Goal: Task Accomplishment & Management: Complete application form

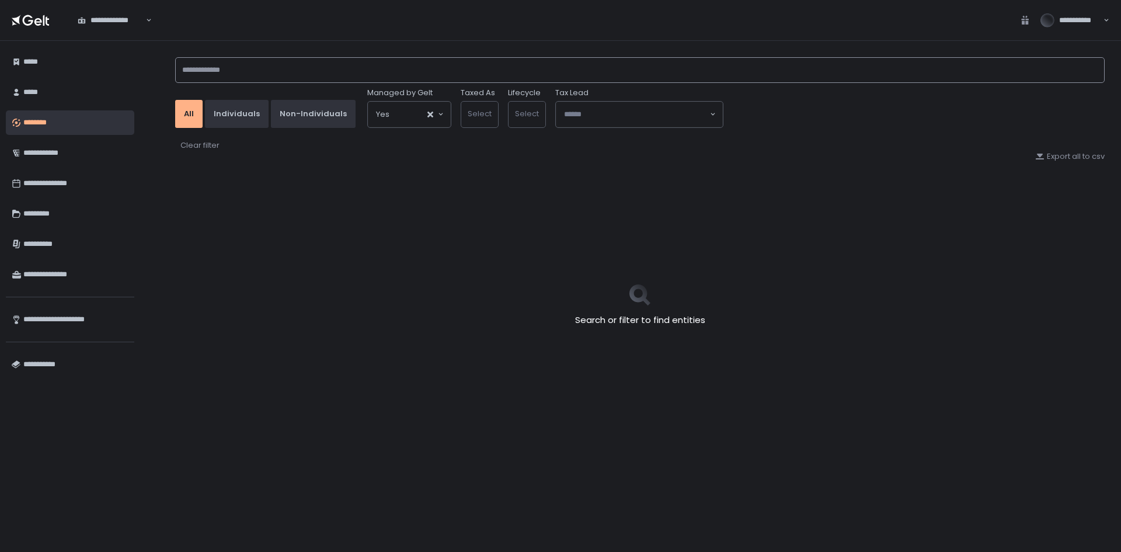
click at [221, 73] on input at bounding box center [640, 70] width 930 height 26
type input "*******"
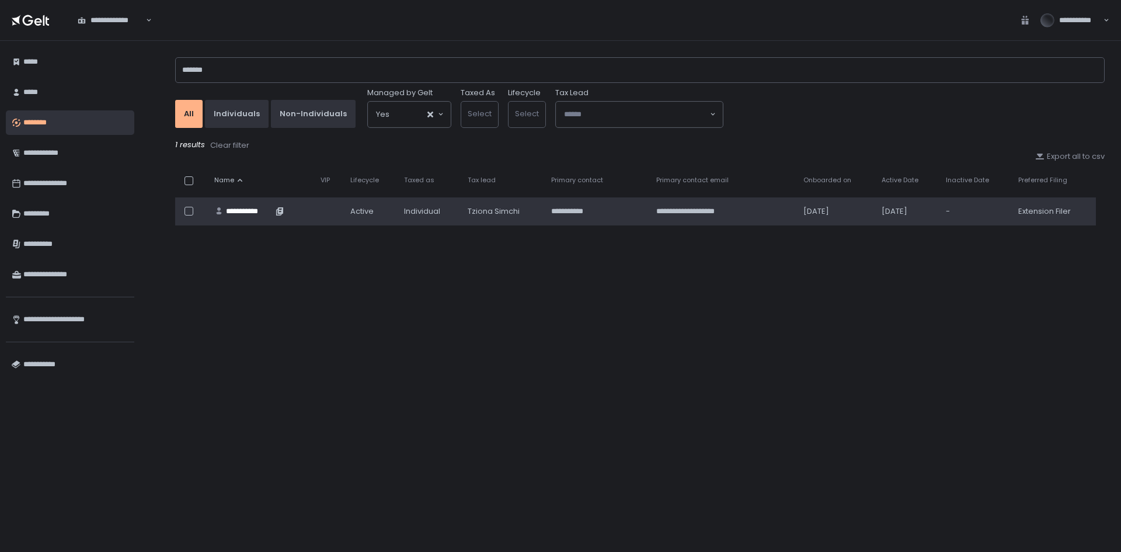
click at [245, 211] on div "**********" at bounding box center [249, 211] width 47 height 11
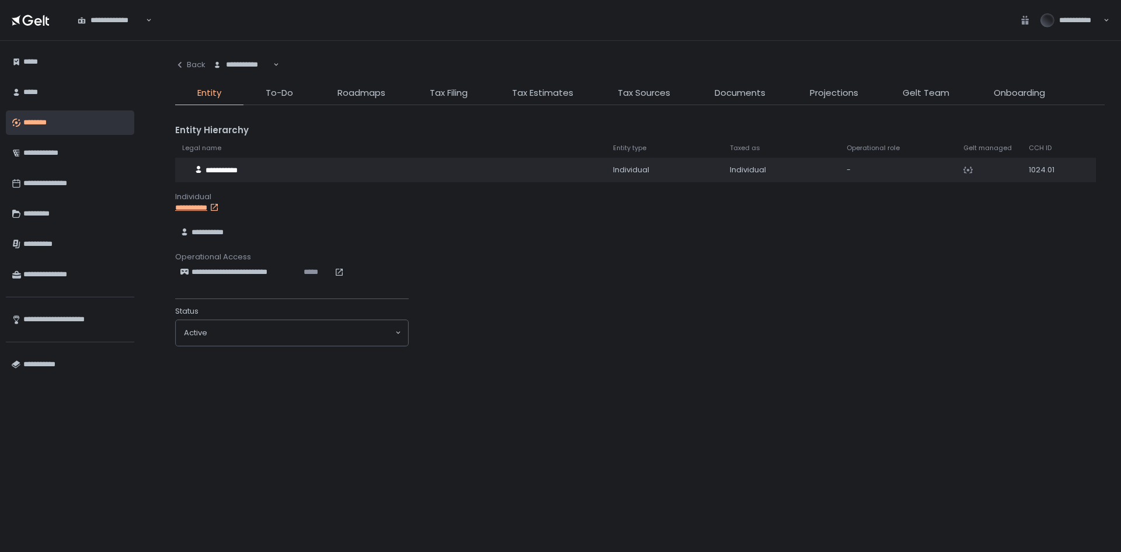
click at [722, 100] on li "Documents" at bounding box center [740, 95] width 95 height 19
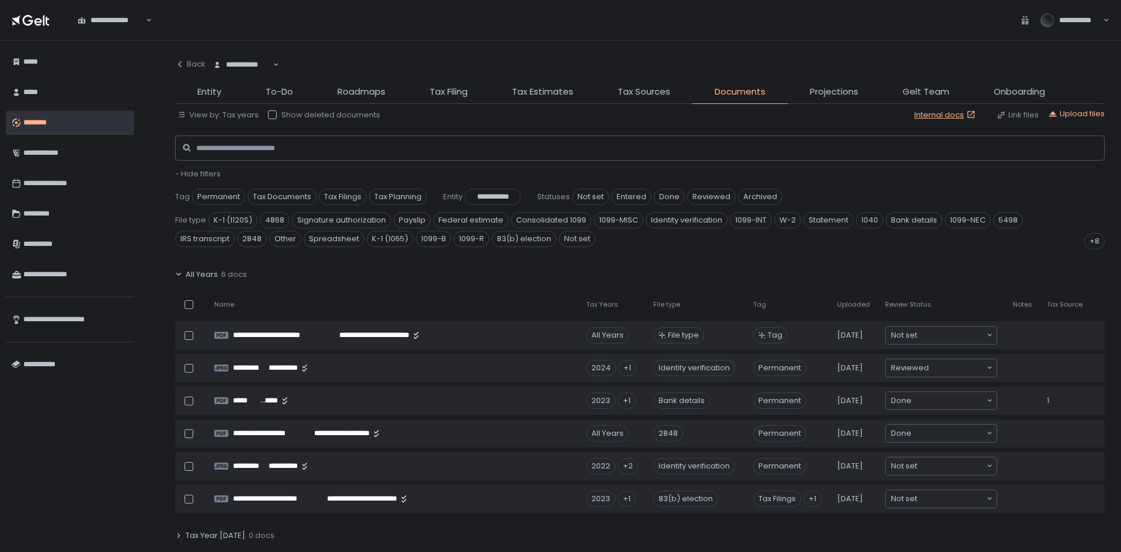
click at [214, 275] on span "All Years" at bounding box center [202, 274] width 32 height 11
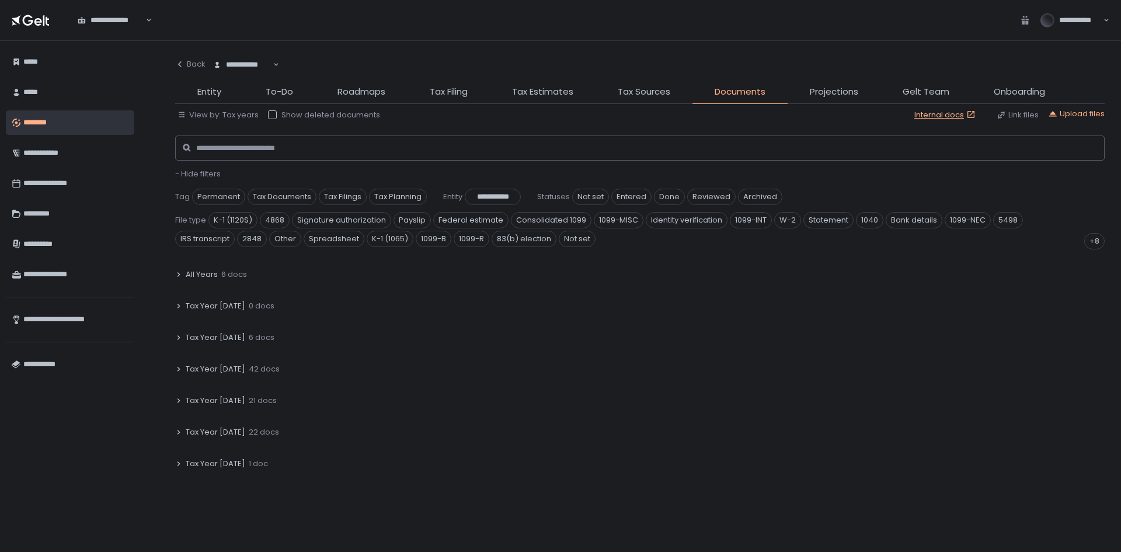
click at [221, 370] on span "Tax Year [DATE]" at bounding box center [216, 369] width 60 height 11
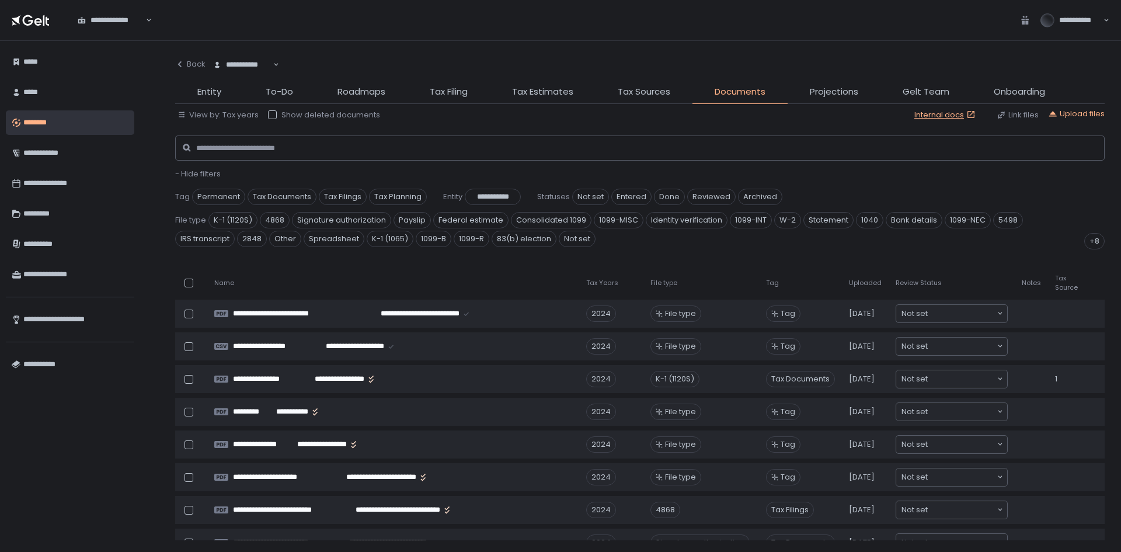
scroll to position [117, 0]
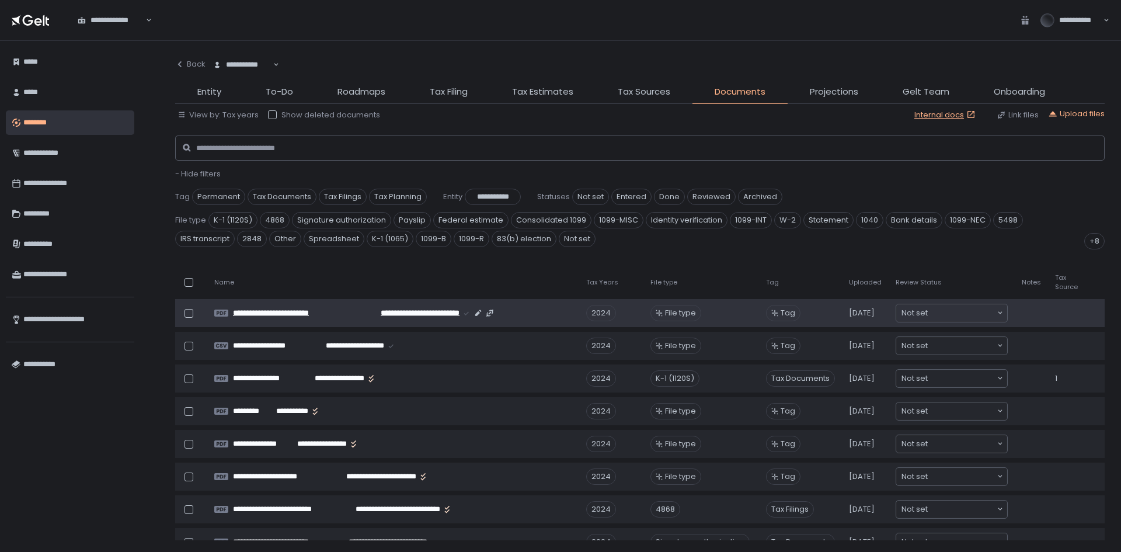
click at [515, 312] on div "**********" at bounding box center [393, 312] width 320 height 9
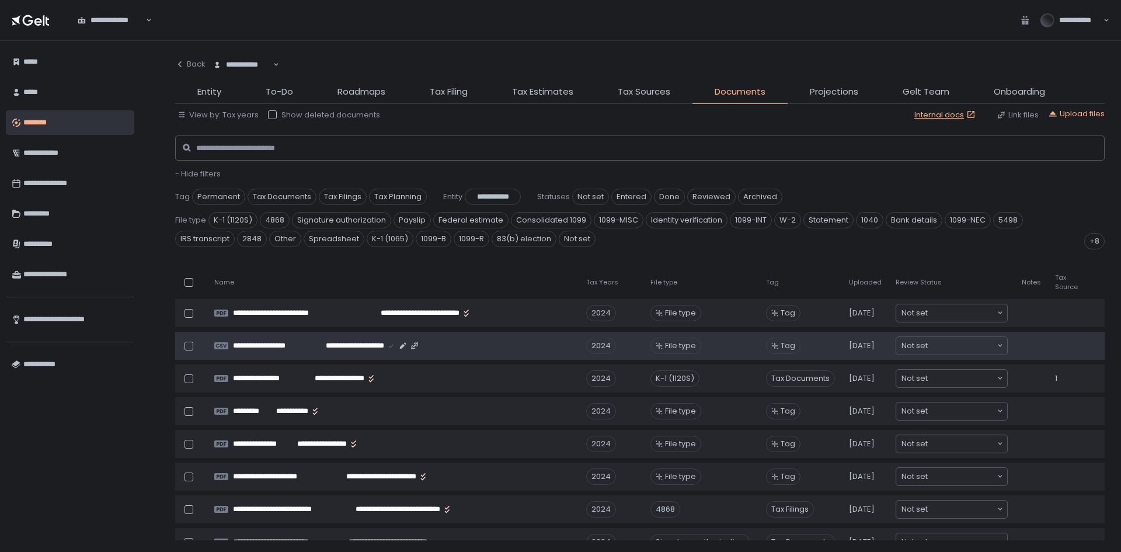
click at [483, 354] on td "**********" at bounding box center [393, 346] width 372 height 28
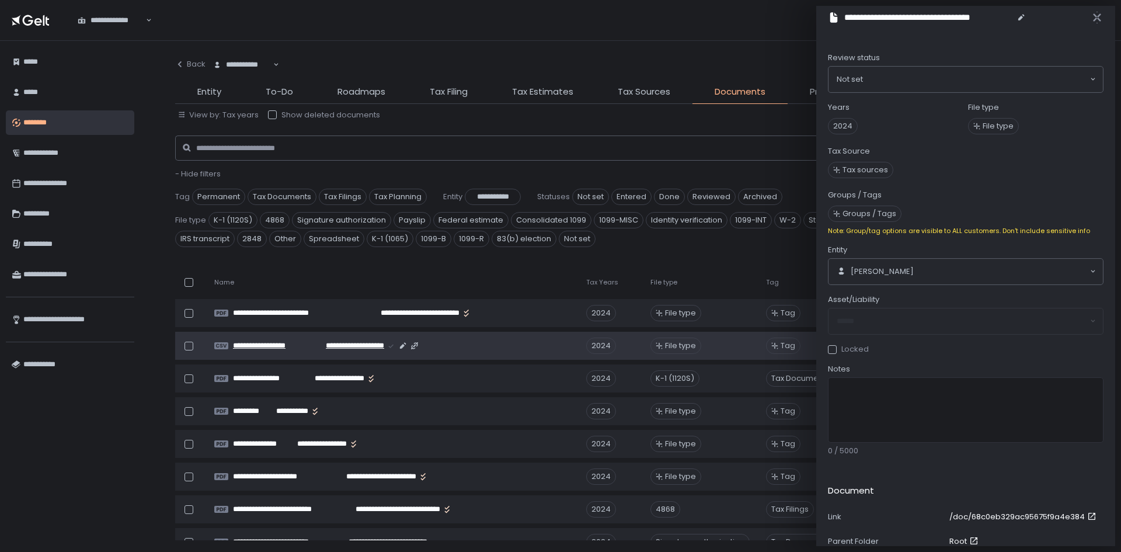
click at [453, 349] on div "**********" at bounding box center [393, 345] width 320 height 9
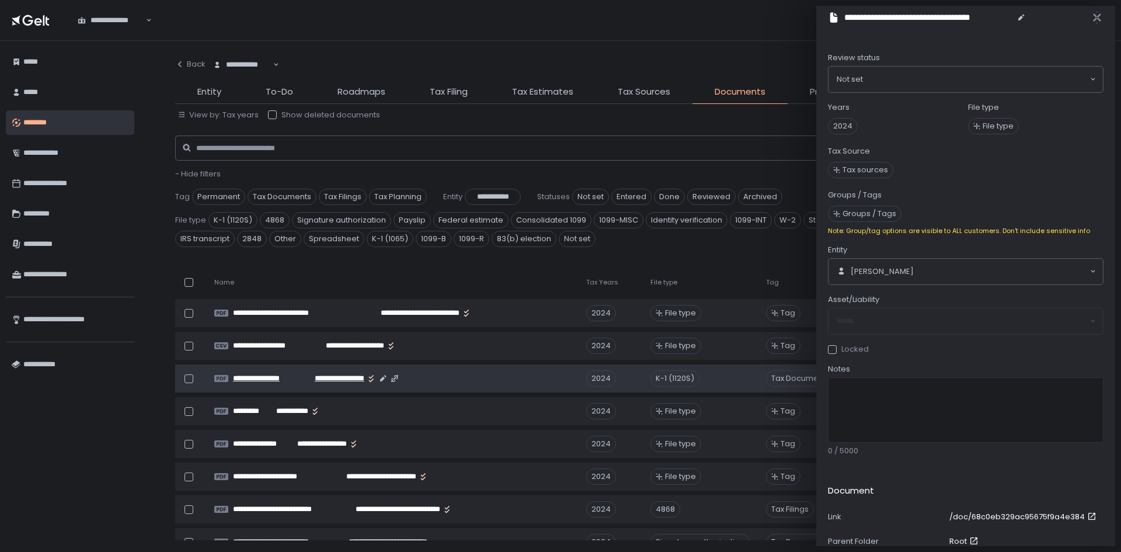
click at [419, 378] on div "**********" at bounding box center [393, 378] width 320 height 9
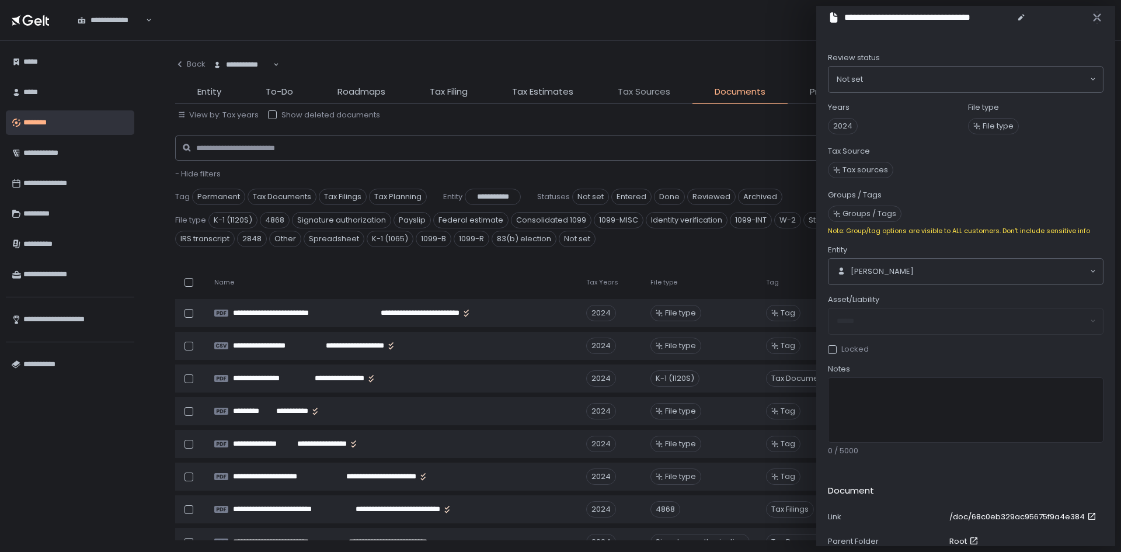
click at [627, 89] on span "Tax Sources" at bounding box center [644, 91] width 53 height 13
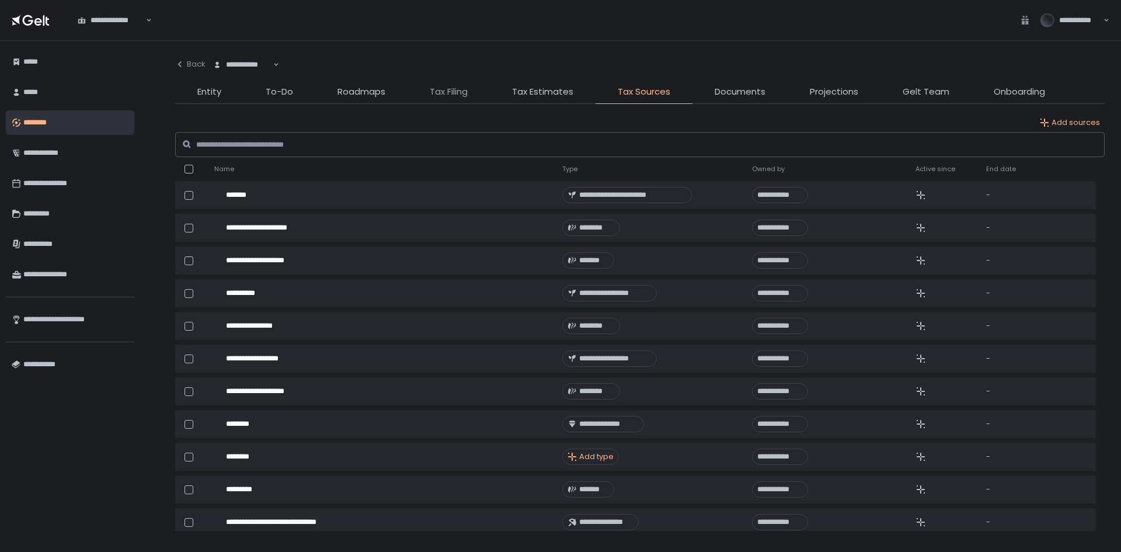
click at [438, 96] on span "Tax Filing" at bounding box center [449, 91] width 38 height 13
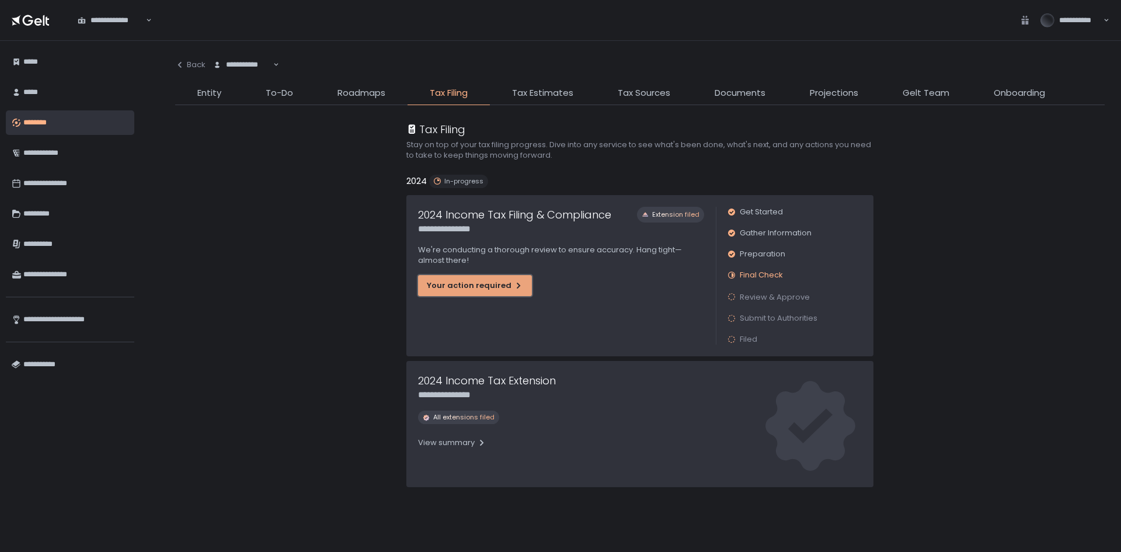
click at [449, 285] on div "Your action required" at bounding box center [475, 285] width 96 height 11
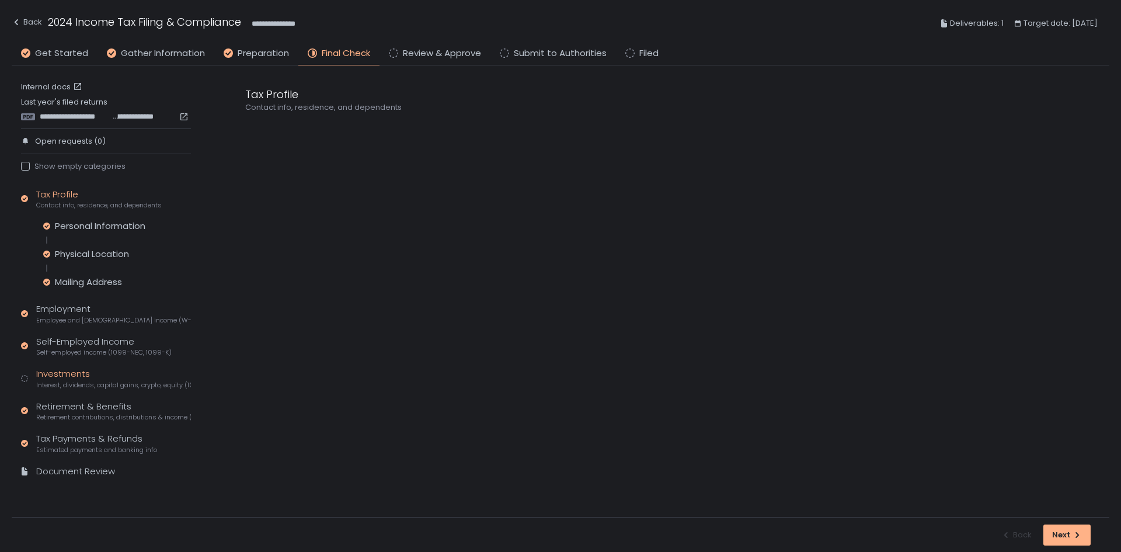
click at [62, 389] on span "Interest, dividends, capital gains, crypto, equity (1099s, K-1s)" at bounding box center [113, 385] width 155 height 9
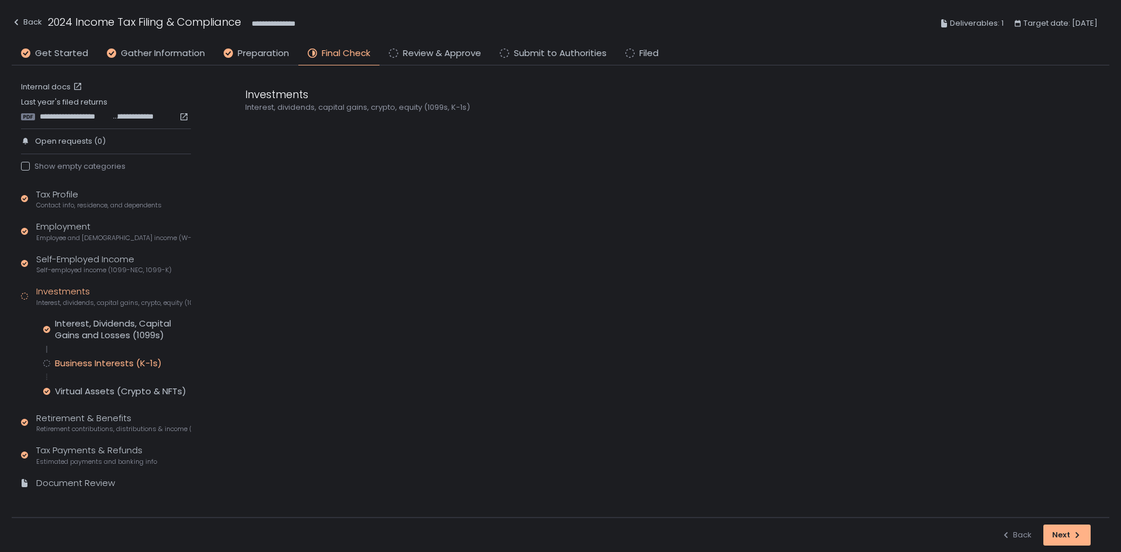
click at [116, 359] on div "Business Interests (K-1s)" at bounding box center [108, 363] width 107 height 12
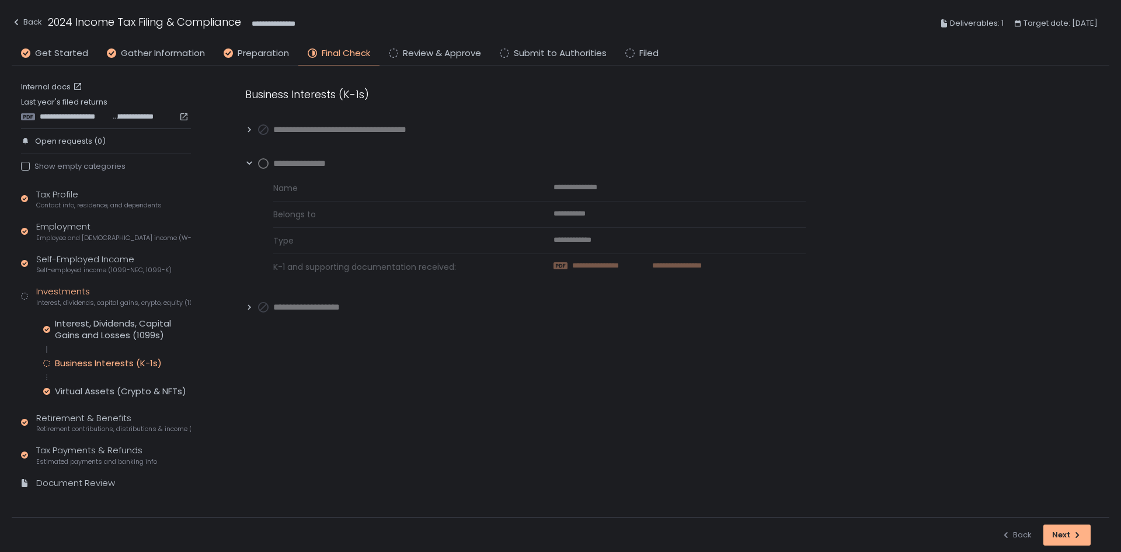
click at [607, 263] on span "**********" at bounding box center [605, 265] width 67 height 11
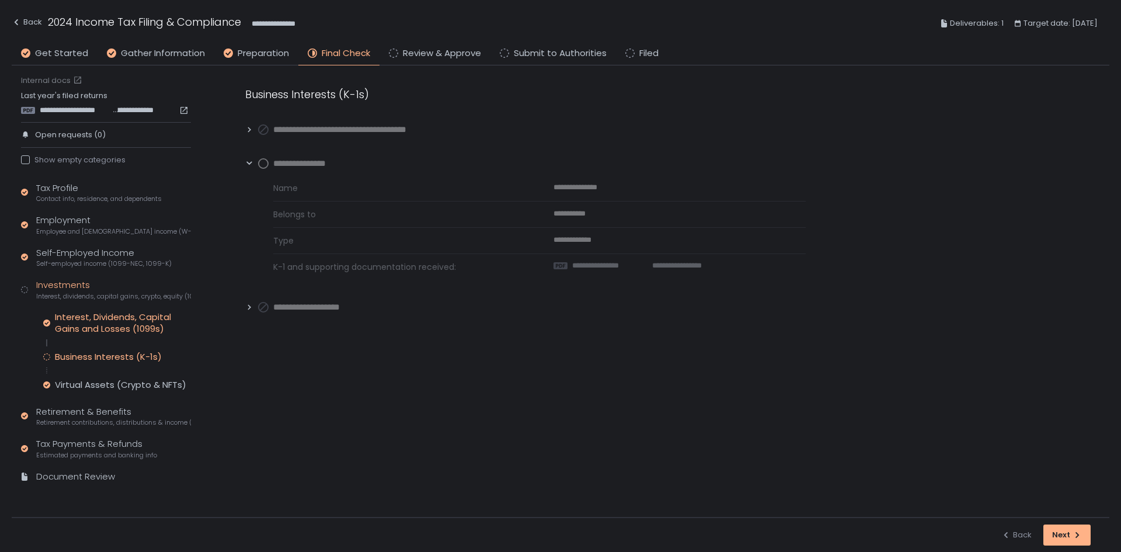
click at [112, 323] on div "Interest, Dividends, Capital Gains and Losses (1099s)" at bounding box center [123, 322] width 136 height 23
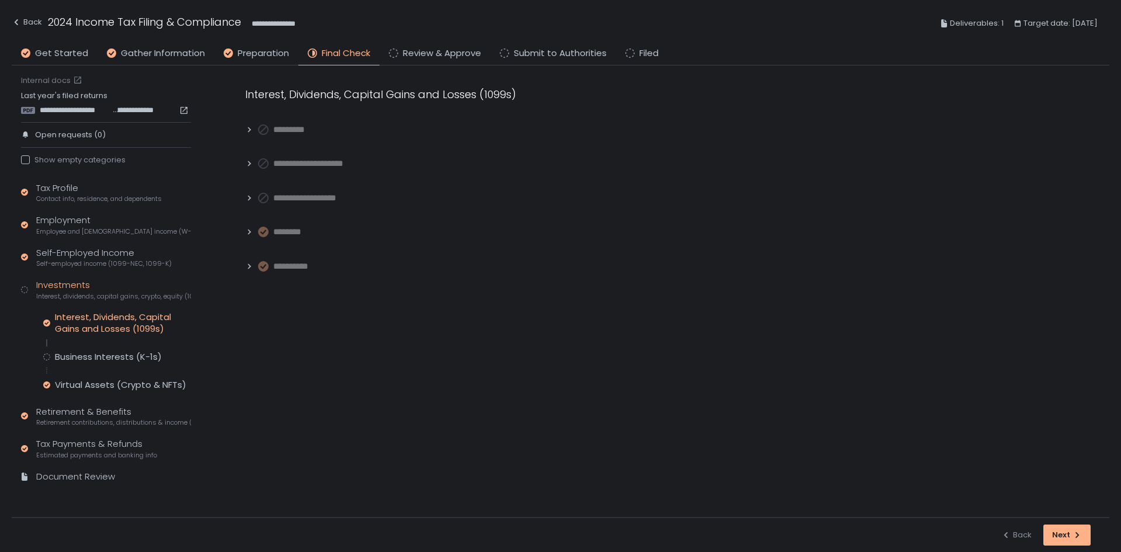
click at [245, 236] on icon at bounding box center [249, 232] width 8 height 8
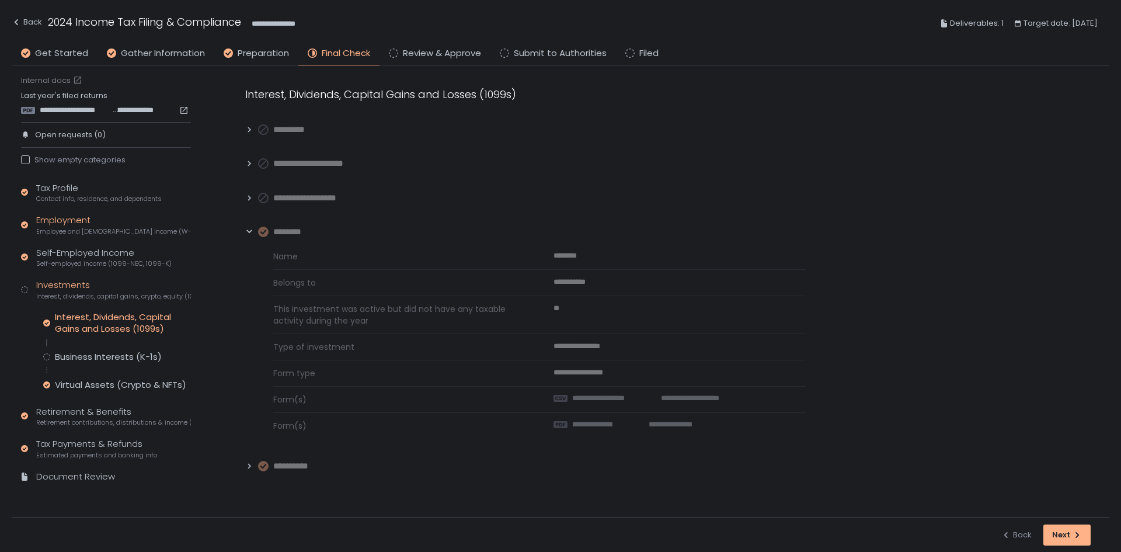
click at [86, 224] on div "Employment Employee and [DEMOGRAPHIC_DATA] income (W-2s)" at bounding box center [113, 225] width 155 height 22
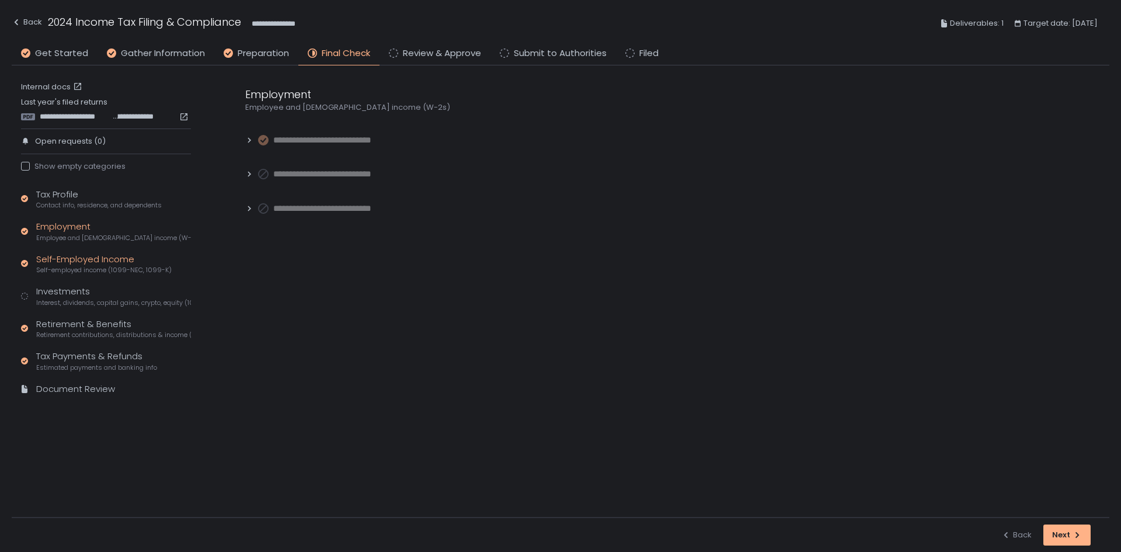
click at [86, 260] on div "Self-Employed Income Self-employed income (1099-NEC, 1099-K)" at bounding box center [103, 264] width 135 height 22
click at [83, 286] on div "Investments Interest, dividends, capital gains, crypto, equity (1099s, K-1s)" at bounding box center [113, 296] width 155 height 22
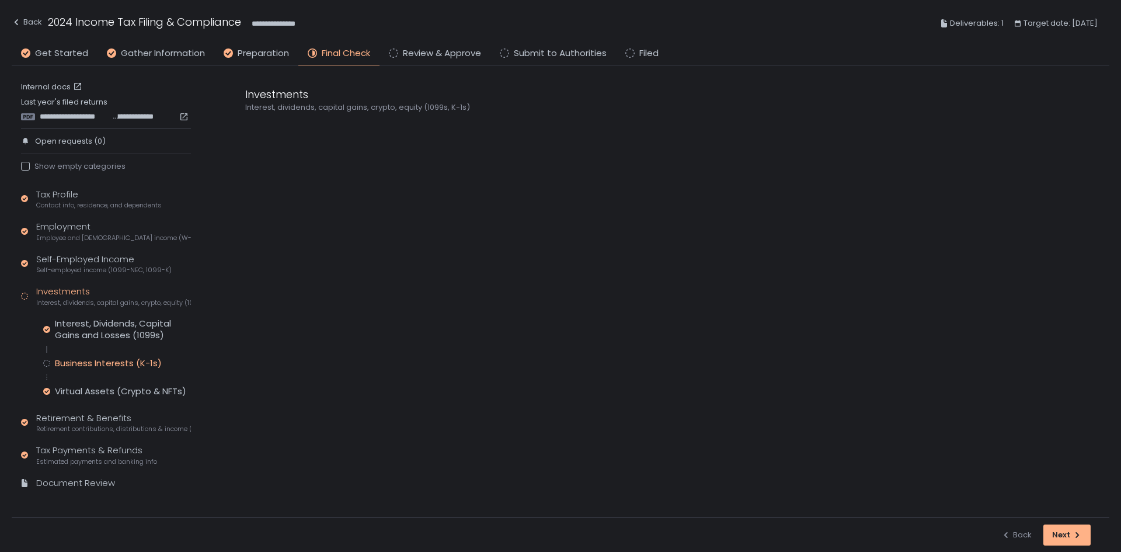
click at [109, 360] on div "Business Interests (K-1s)" at bounding box center [108, 363] width 107 height 12
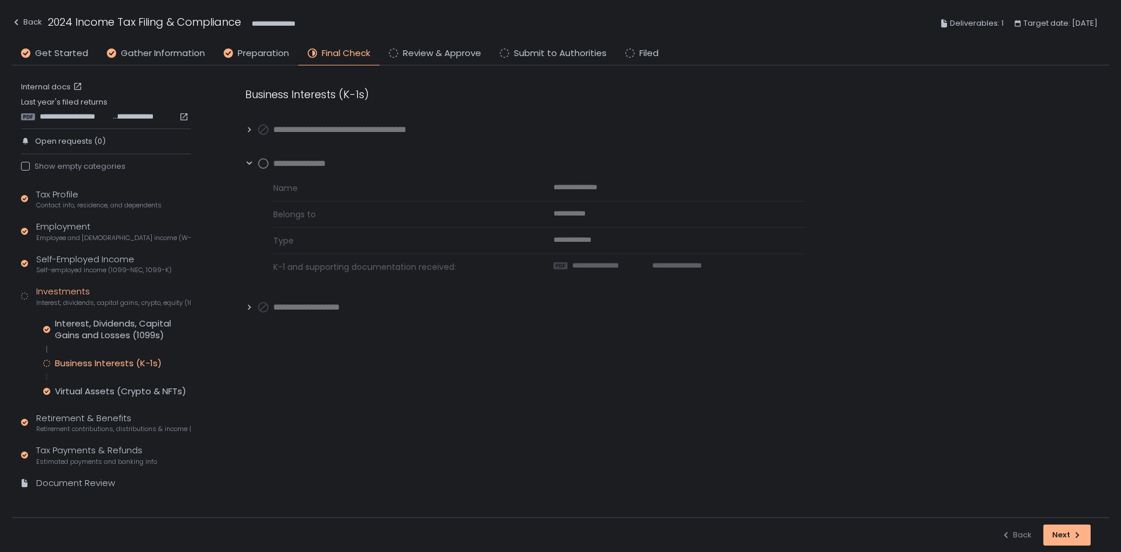
click at [264, 162] on circle at bounding box center [263, 163] width 9 height 9
click at [26, 19] on div "Back" at bounding box center [27, 22] width 30 height 14
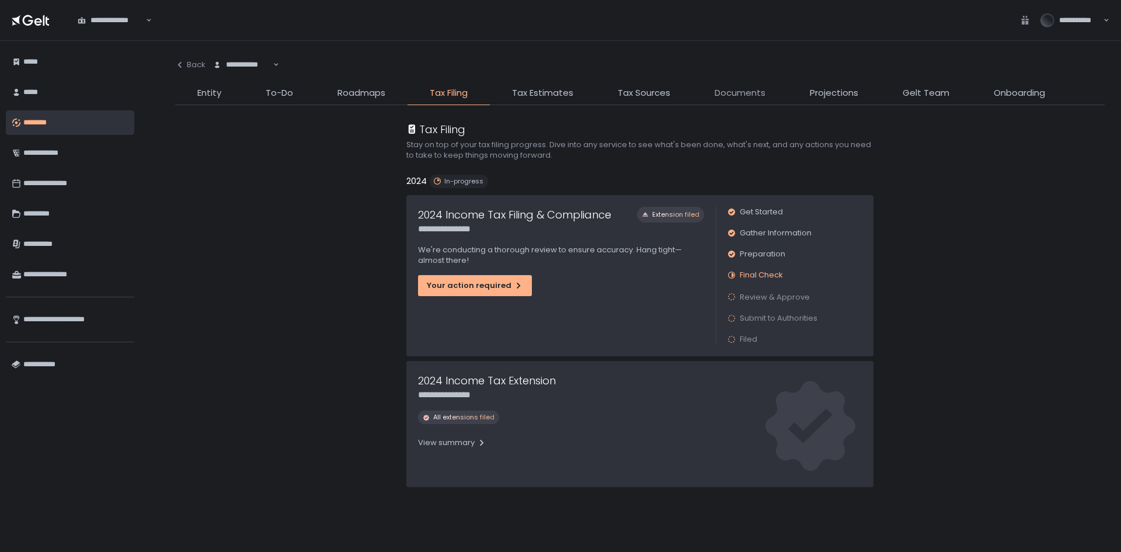
click at [741, 96] on span "Documents" at bounding box center [740, 92] width 51 height 13
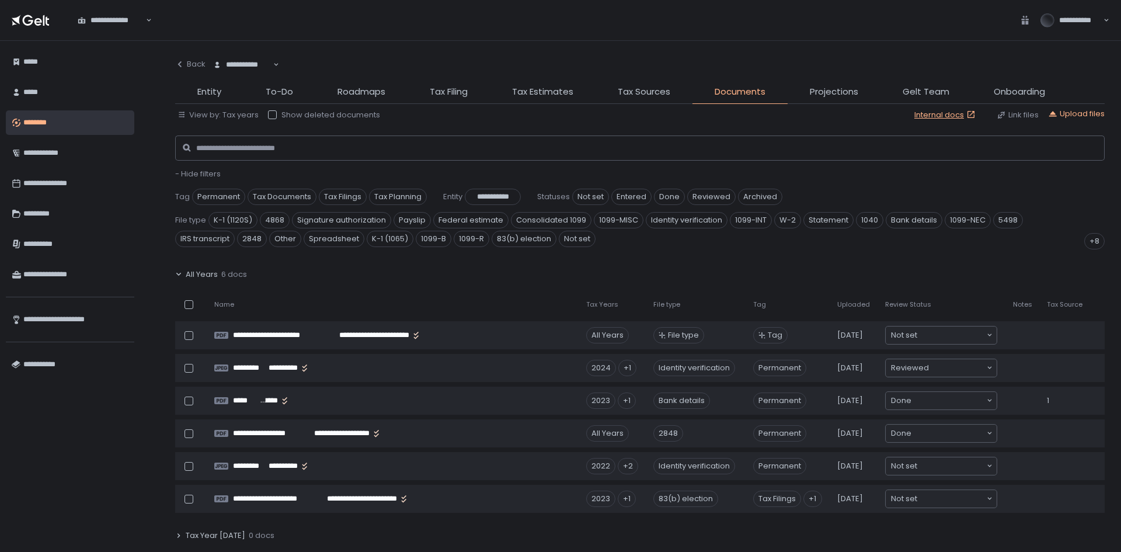
click at [199, 269] on span "All Years" at bounding box center [202, 274] width 32 height 11
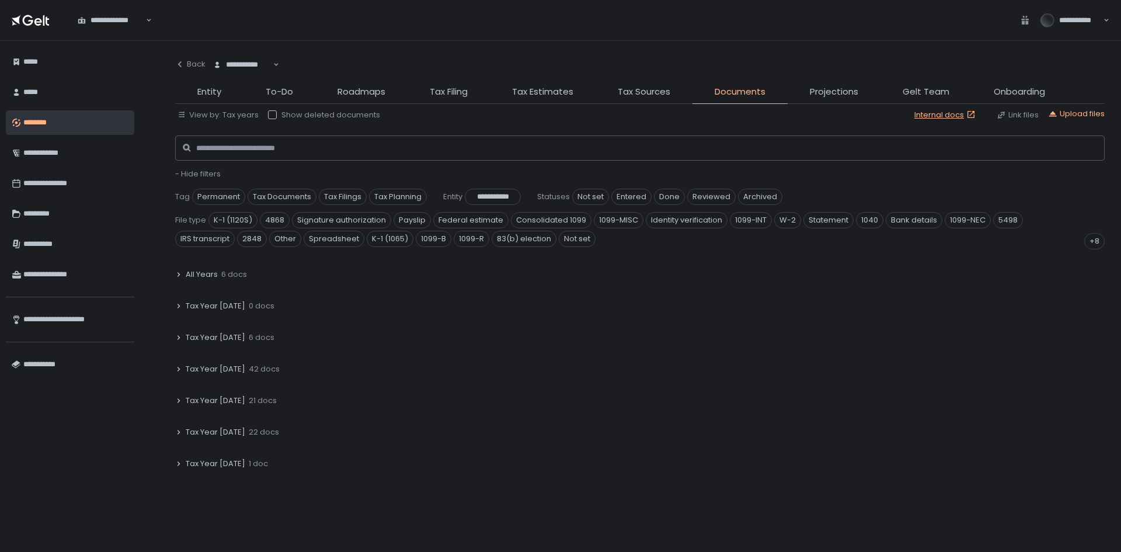
click at [219, 367] on span "Tax Year [DATE]" at bounding box center [216, 369] width 60 height 11
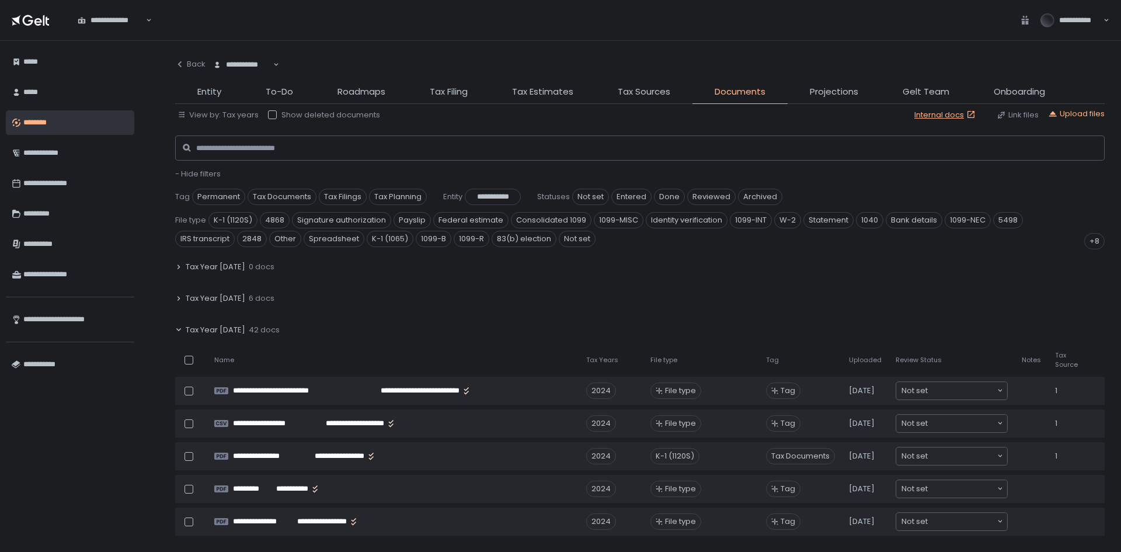
scroll to position [58, 0]
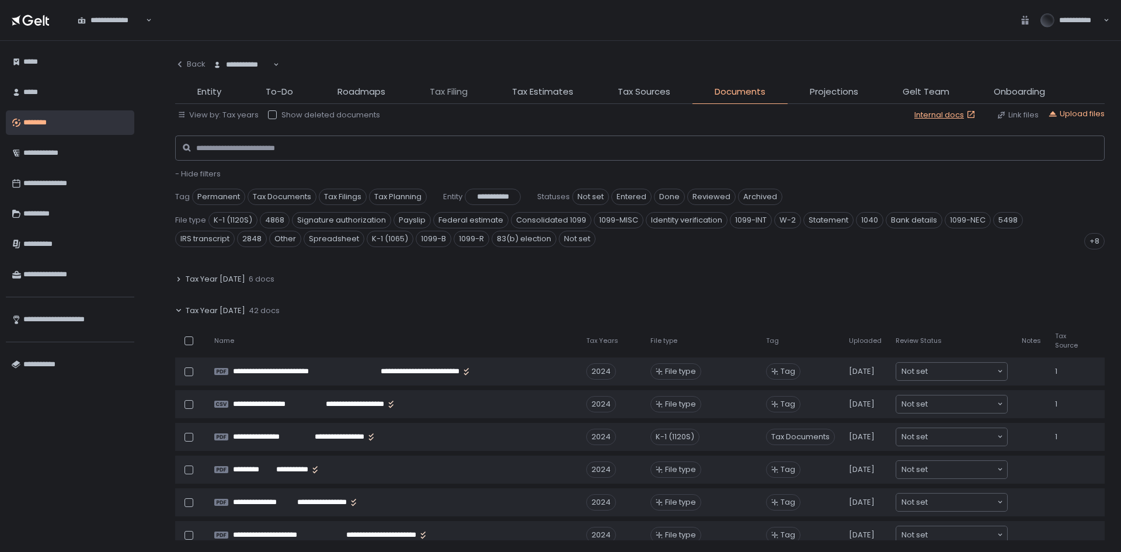
click at [467, 89] on span "Tax Filing" at bounding box center [449, 91] width 38 height 13
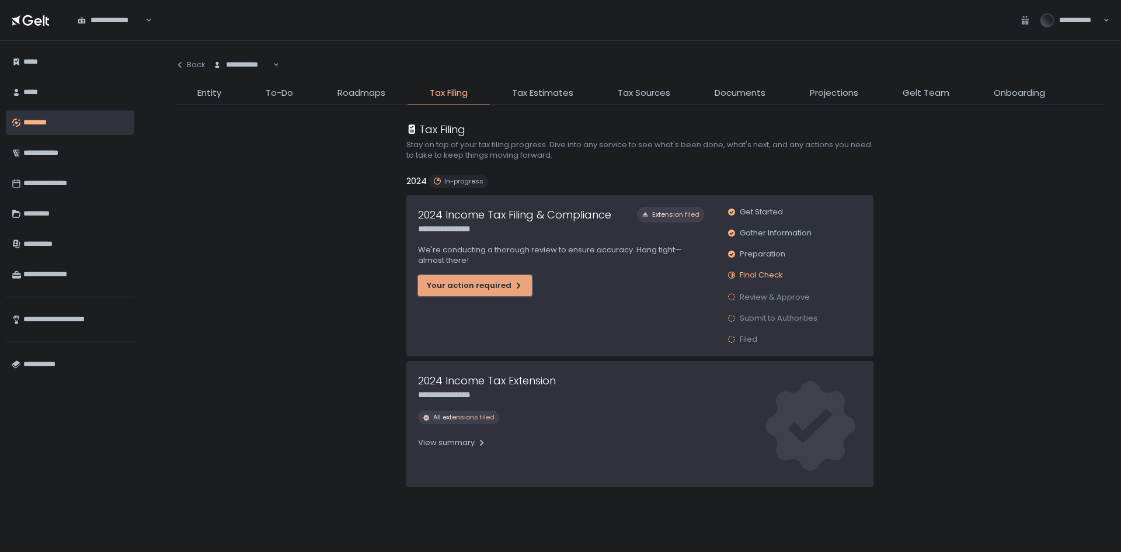
click at [458, 291] on div "Your action required" at bounding box center [475, 285] width 96 height 11
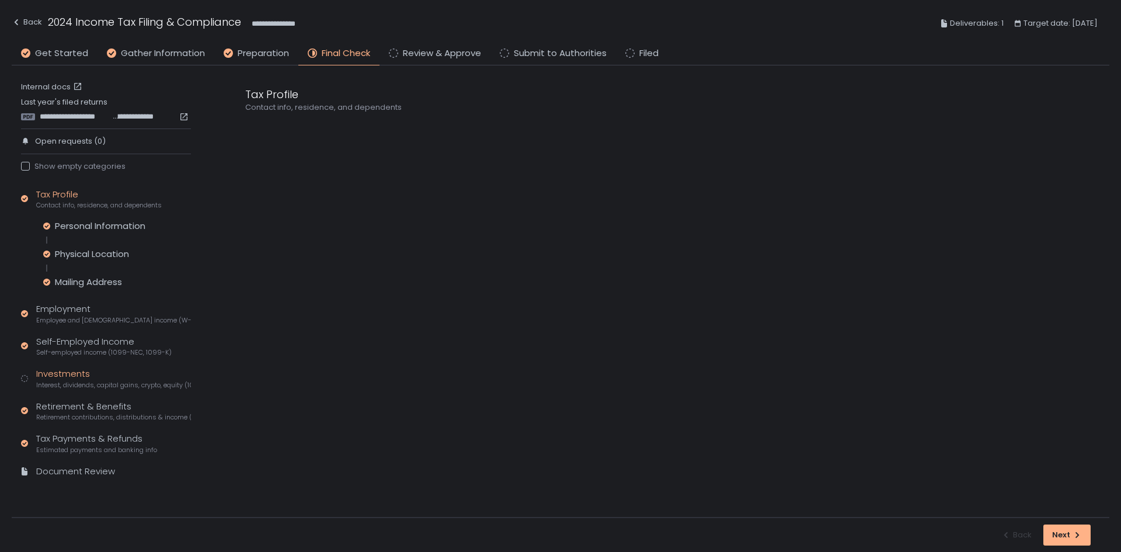
click at [107, 375] on div "Investments Interest, dividends, capital gains, crypto, equity (1099s, K-1s)" at bounding box center [113, 378] width 155 height 22
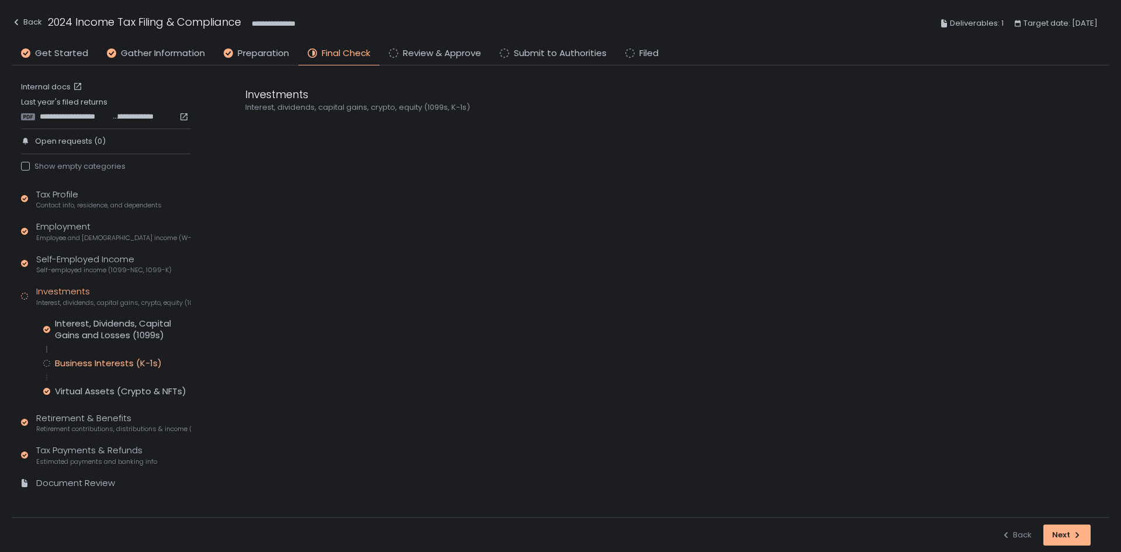
click at [92, 358] on div "Business Interests (K-1s)" at bounding box center [108, 363] width 107 height 12
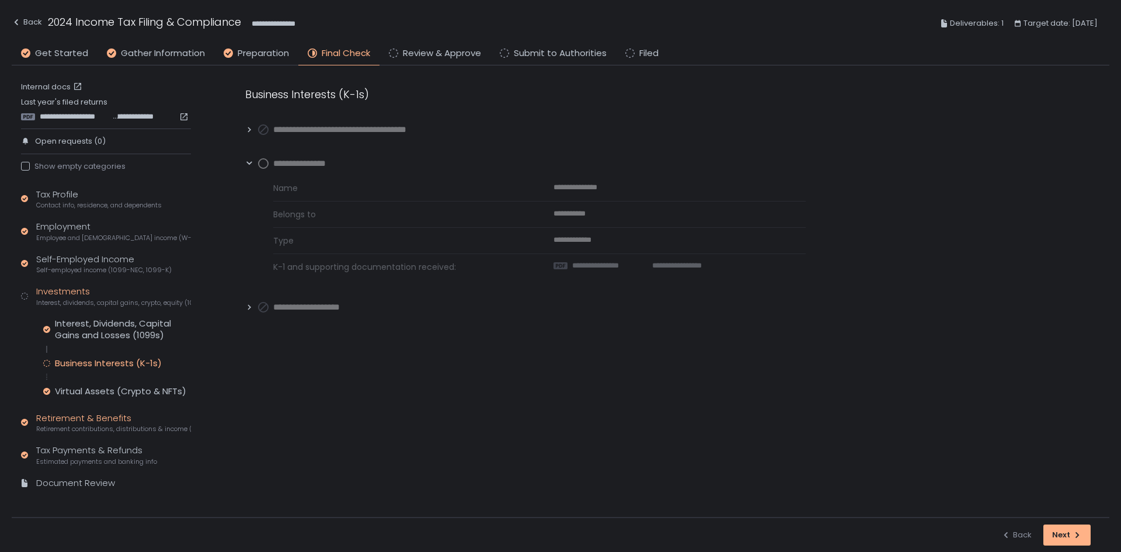
click at [116, 419] on div "Retirement & Benefits Retirement contributions, distributions & income (1099-R,…" at bounding box center [113, 423] width 155 height 22
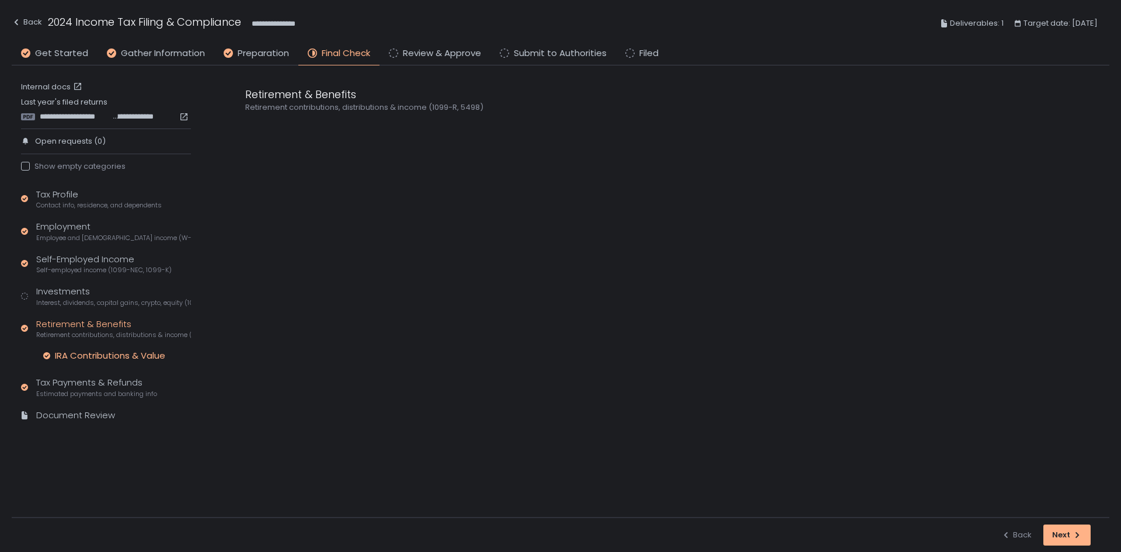
click at [98, 351] on div "IRA Contributions & Value" at bounding box center [110, 356] width 110 height 12
click at [246, 166] on icon at bounding box center [249, 163] width 8 height 8
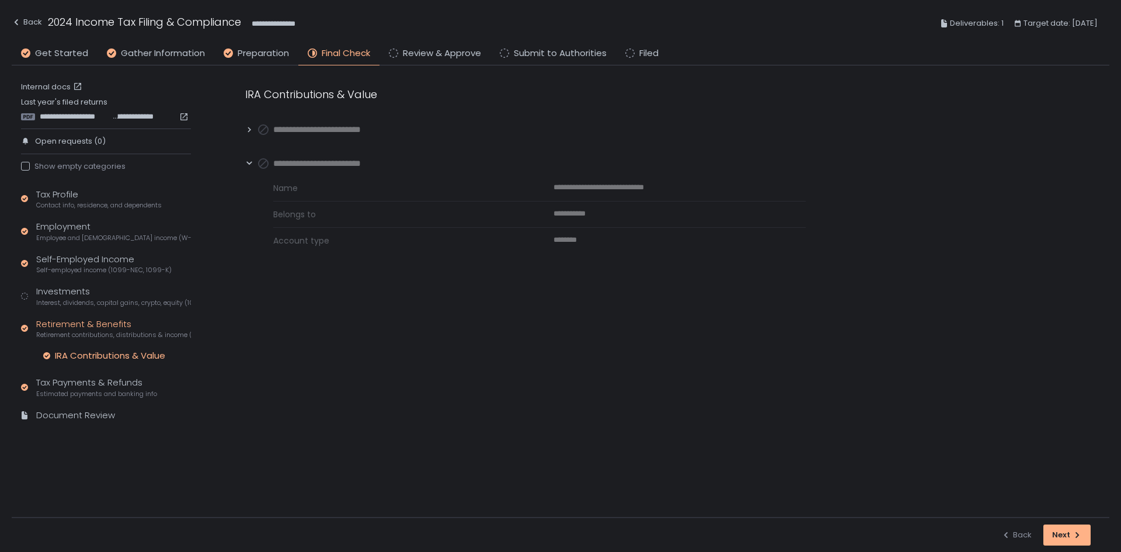
click at [248, 126] on icon at bounding box center [249, 130] width 8 height 8
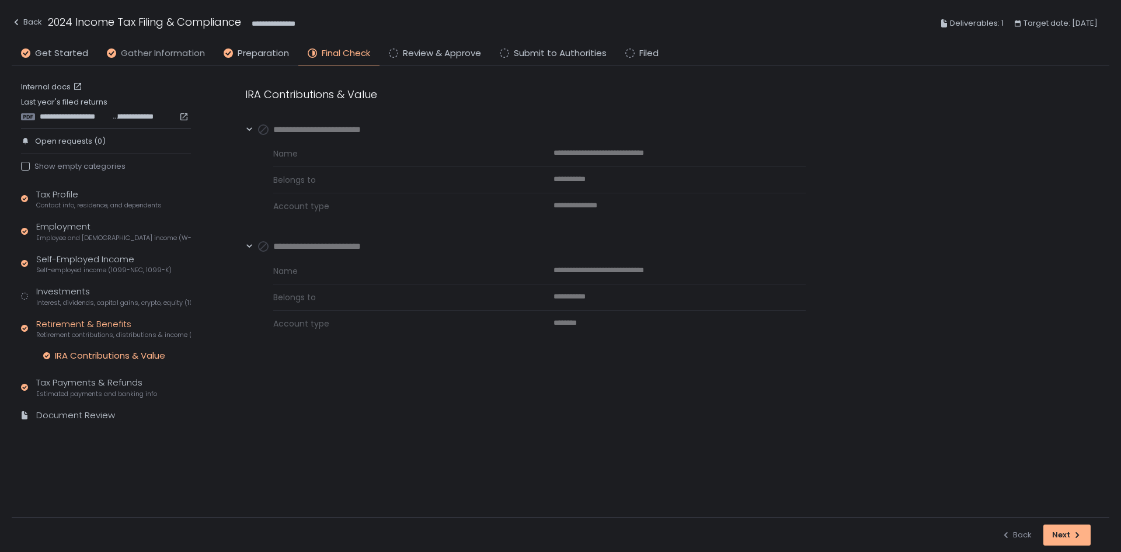
click at [148, 53] on span "Gather Information" at bounding box center [163, 53] width 84 height 13
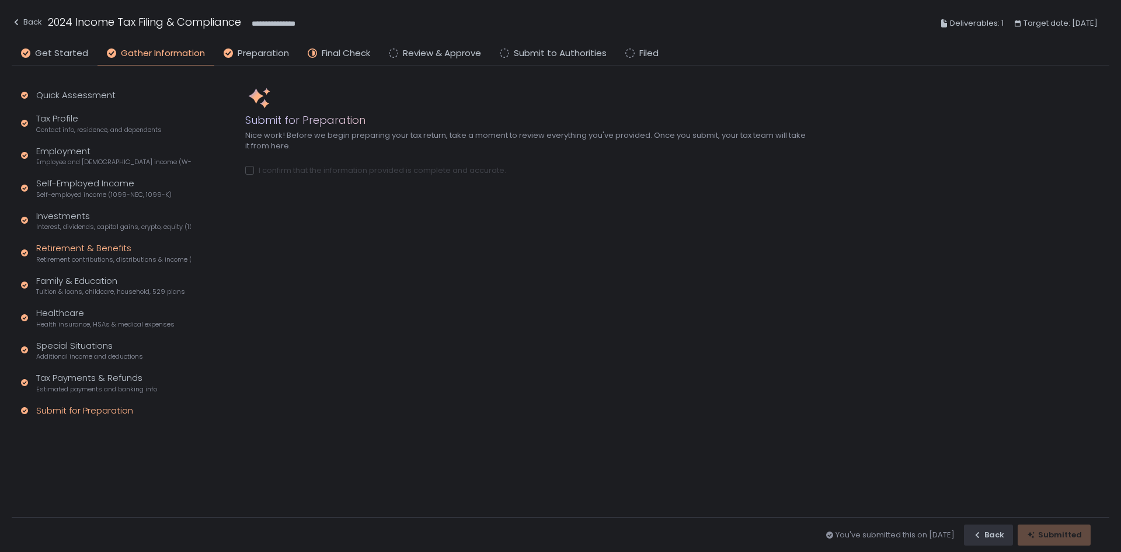
click at [81, 260] on span "Retirement contributions, distributions & income (1099-R, 5498)" at bounding box center [113, 259] width 155 height 9
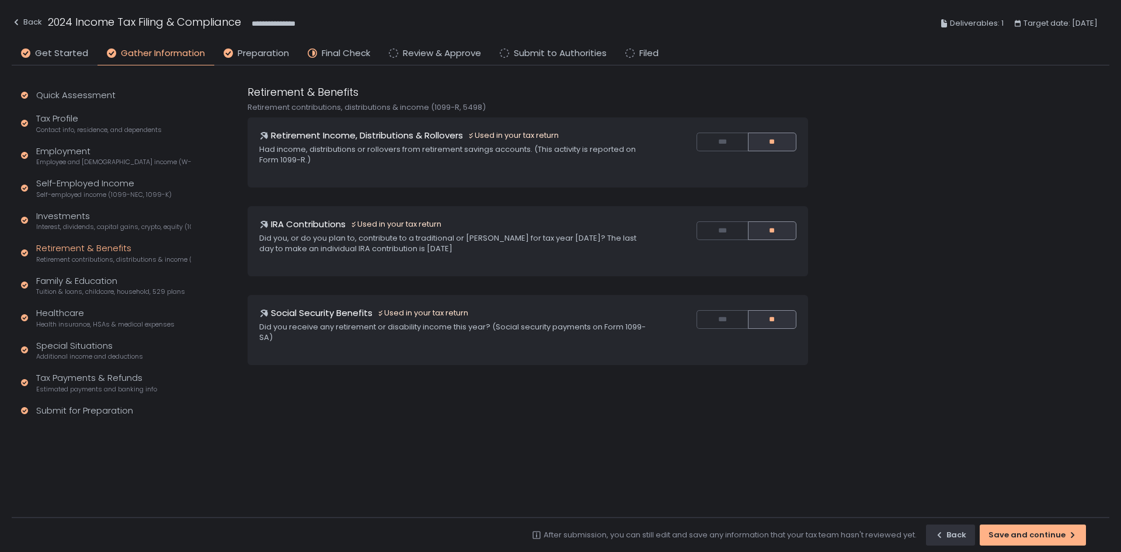
click at [54, 46] on div "**********" at bounding box center [561, 23] width 1098 height 47
click at [54, 53] on span "Get Started" at bounding box center [61, 53] width 53 height 13
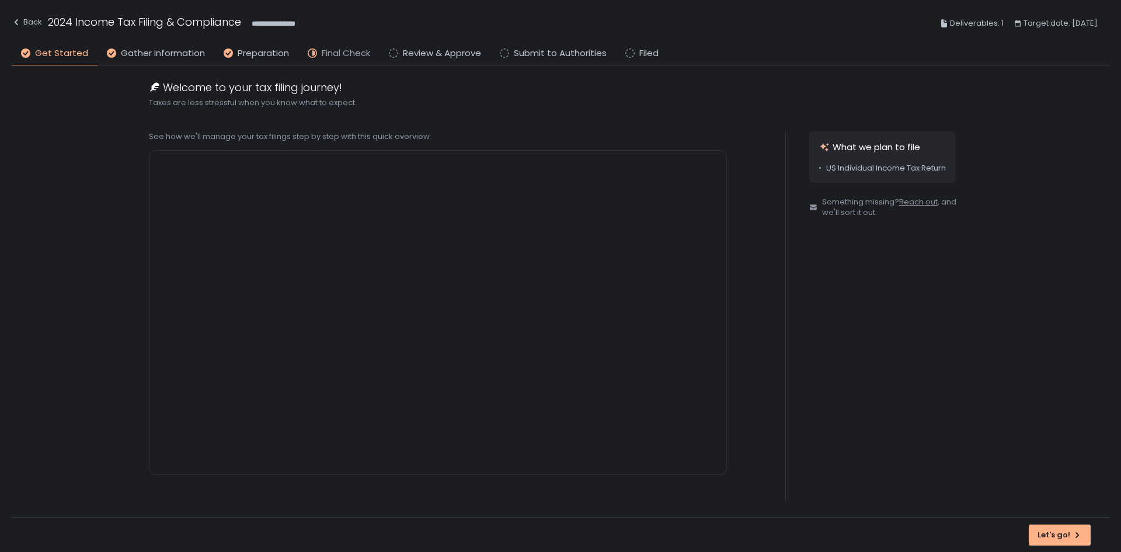
click at [335, 53] on span "Final Check" at bounding box center [346, 53] width 48 height 13
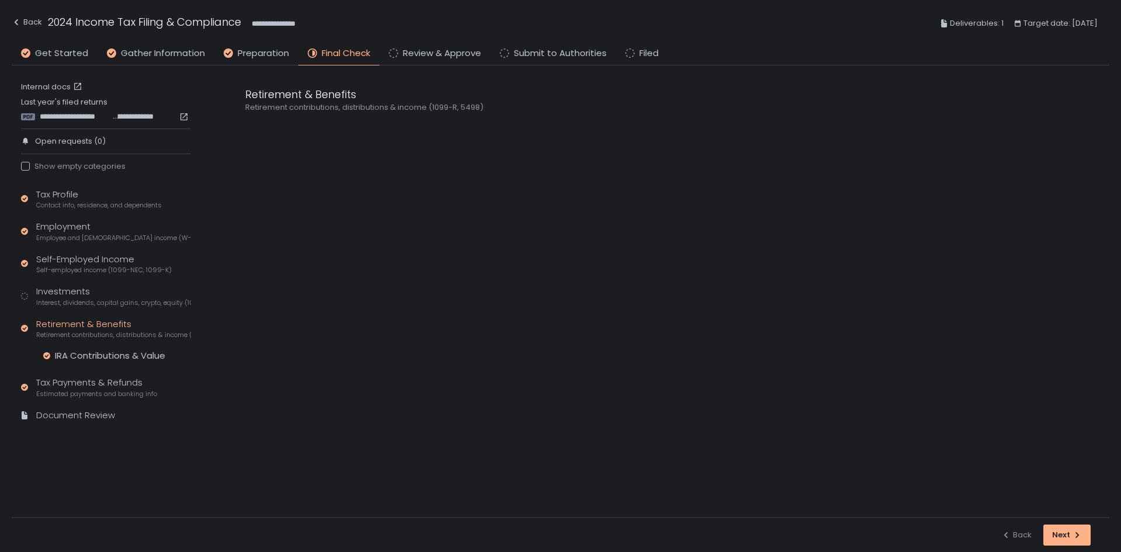
click at [286, 56] on li "Preparation" at bounding box center [256, 56] width 84 height 19
click at [333, 56] on span "Final Check" at bounding box center [346, 53] width 48 height 13
click at [88, 354] on div "IRA Contributions & Value" at bounding box center [110, 356] width 110 height 12
click at [249, 165] on icon at bounding box center [249, 163] width 3 height 5
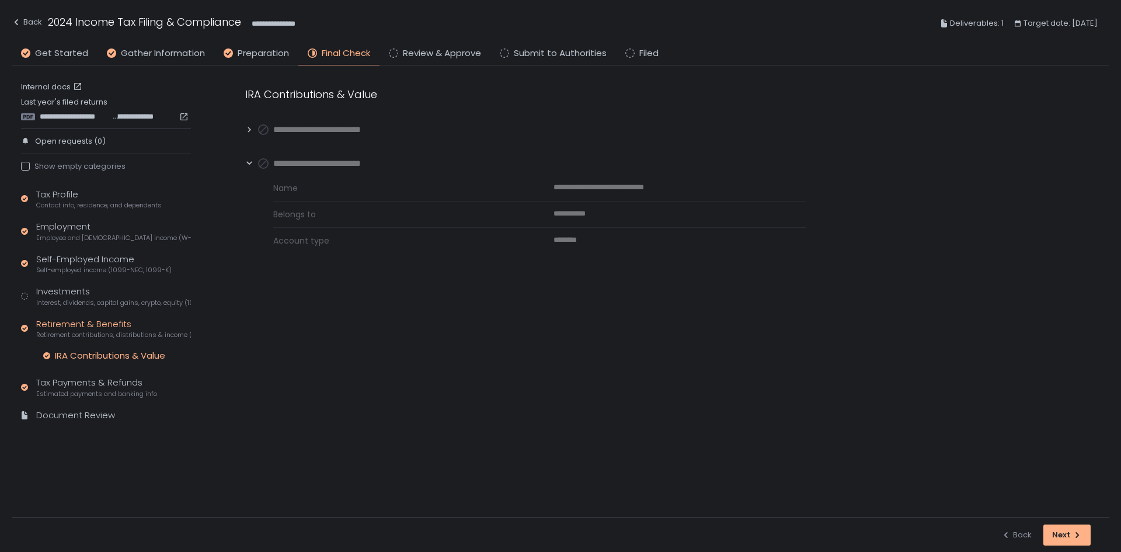
click at [249, 130] on icon at bounding box center [249, 130] width 8 height 8
click at [251, 166] on icon at bounding box center [249, 163] width 8 height 8
click at [248, 131] on icon at bounding box center [249, 129] width 3 height 5
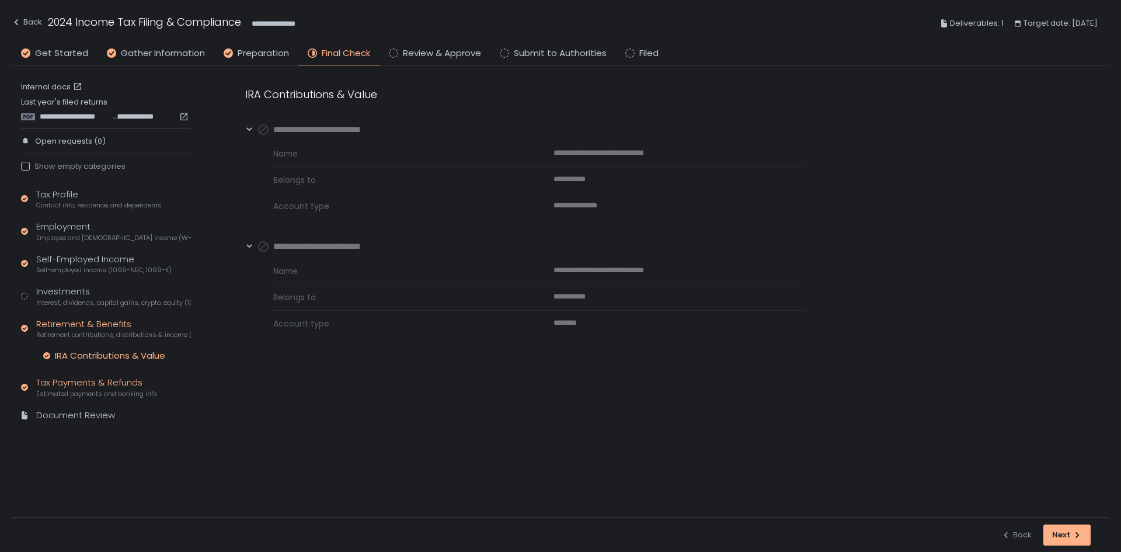
click at [113, 388] on div "Tax Payments & Refunds Estimated payments and banking info" at bounding box center [96, 387] width 121 height 22
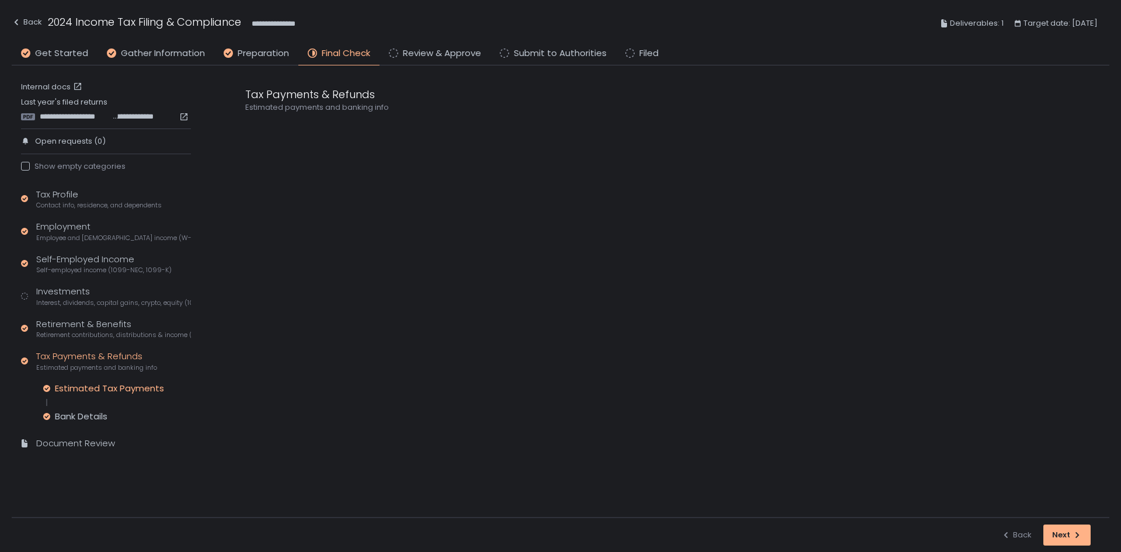
click at [106, 392] on div "Estimated Tax Payments" at bounding box center [109, 389] width 109 height 12
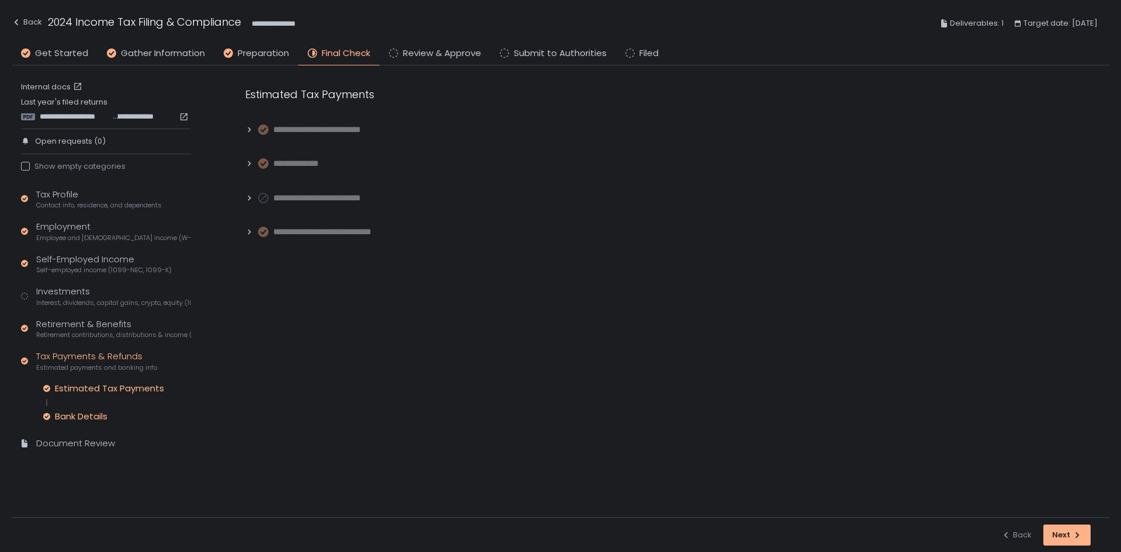
click at [94, 419] on div "Bank Details" at bounding box center [81, 417] width 53 height 12
click at [98, 269] on span "Self-employed income (1099-NEC, 1099-K)" at bounding box center [103, 270] width 135 height 9
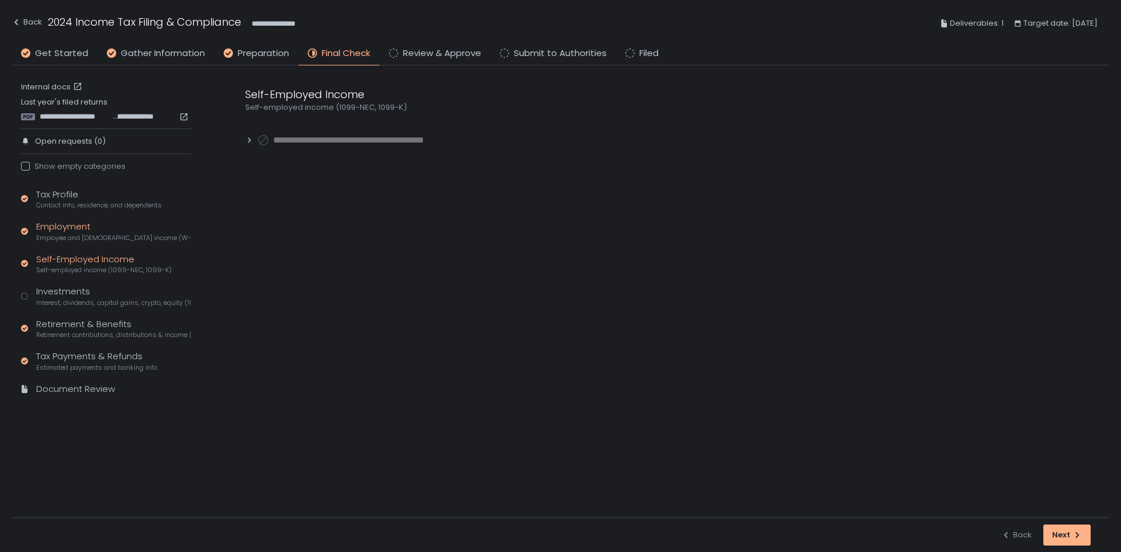
click at [99, 232] on div "Employment Employee and [DEMOGRAPHIC_DATA] income (W-2s)" at bounding box center [113, 231] width 155 height 22
click at [88, 302] on span "Interest, dividends, capital gains, crypto, equity (1099s, K-1s)" at bounding box center [113, 302] width 155 height 9
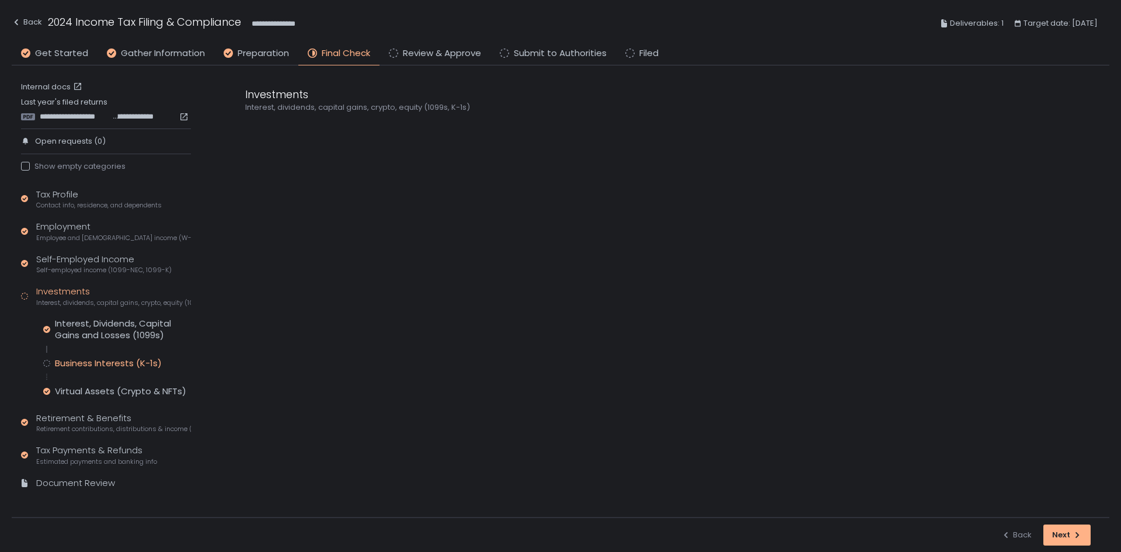
click at [99, 361] on div "Business Interests (K-1s)" at bounding box center [108, 363] width 107 height 12
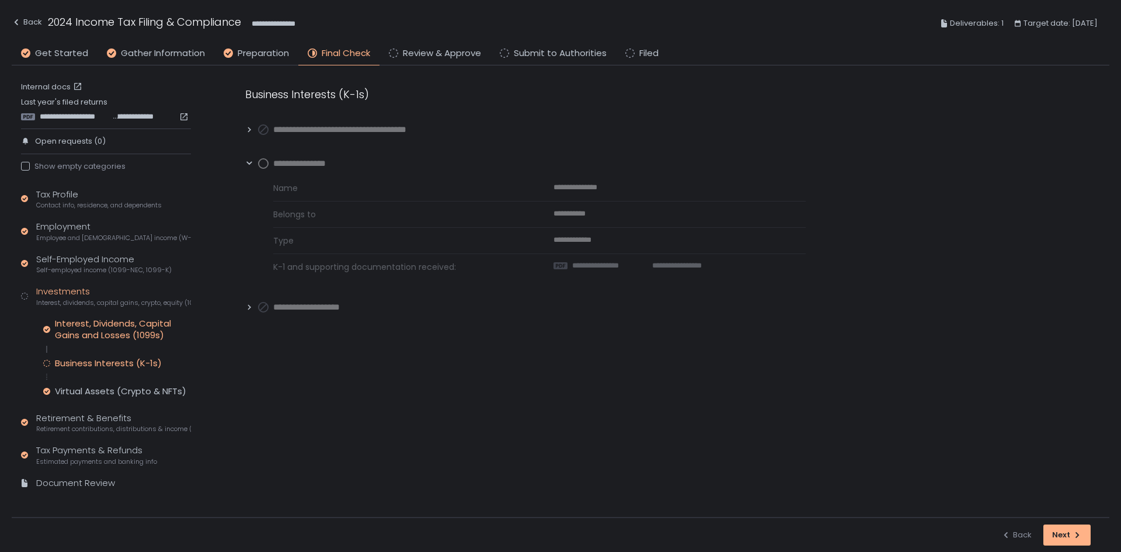
click at [93, 328] on div "Interest, Dividends, Capital Gains and Losses (1099s)" at bounding box center [123, 329] width 136 height 23
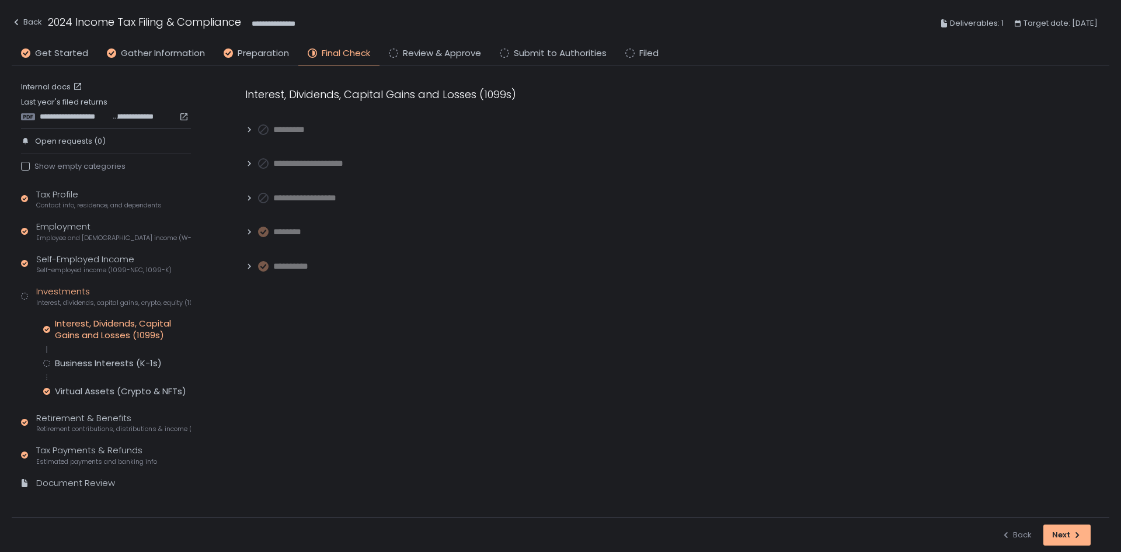
click at [249, 263] on icon at bounding box center [249, 266] width 8 height 8
click at [634, 431] on span "**********" at bounding box center [655, 432] width 60 height 11
click at [102, 426] on span "Retirement contributions, distributions & income (1099-R, 5498)" at bounding box center [113, 429] width 155 height 9
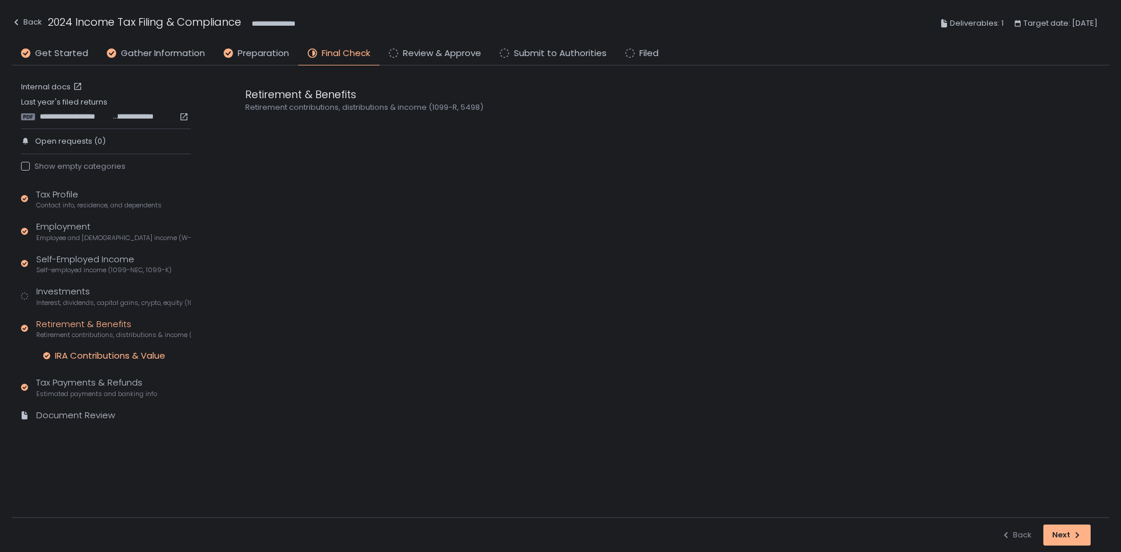
click at [114, 354] on div "IRA Contributions & Value" at bounding box center [110, 356] width 110 height 12
click at [245, 168] on div "**********" at bounding box center [314, 163] width 139 height 13
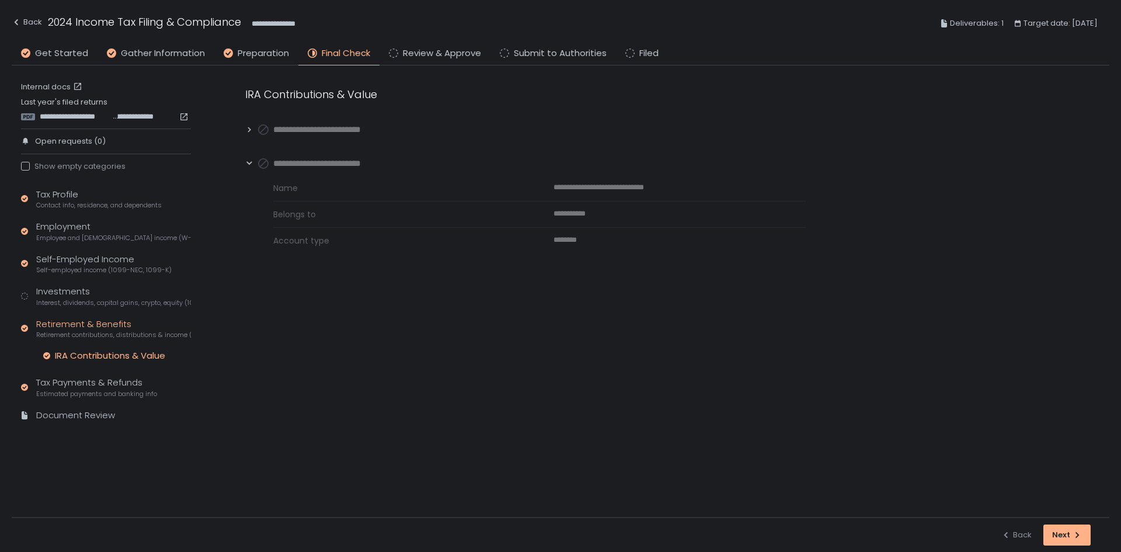
click at [248, 130] on icon at bounding box center [249, 130] width 8 height 8
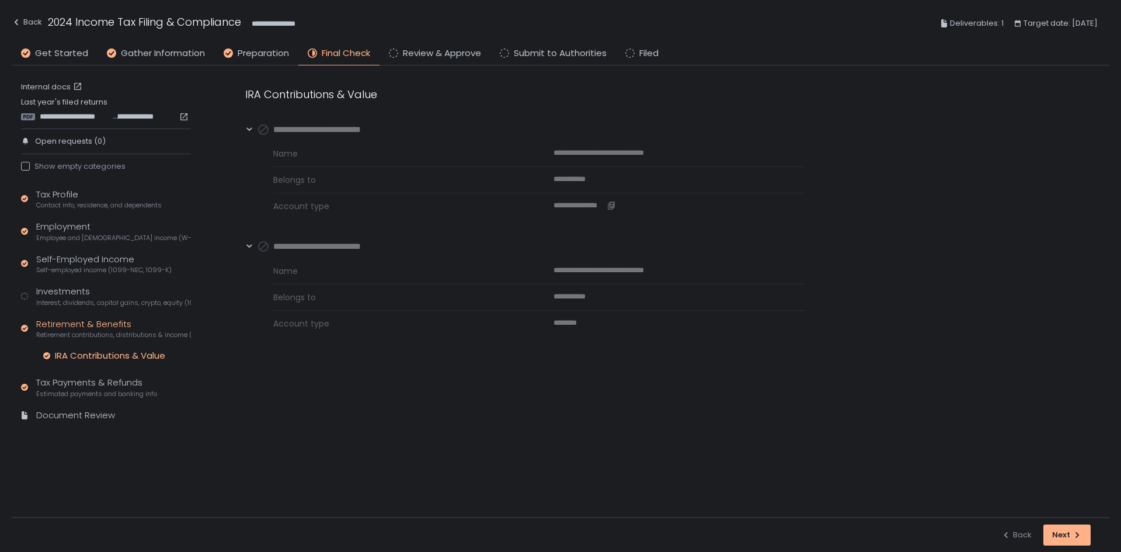
click at [567, 207] on span "**********" at bounding box center [580, 205] width 53 height 11
click at [82, 298] on span "Interest, dividends, capital gains, crypto, equity (1099s, K-1s)" at bounding box center [113, 302] width 155 height 9
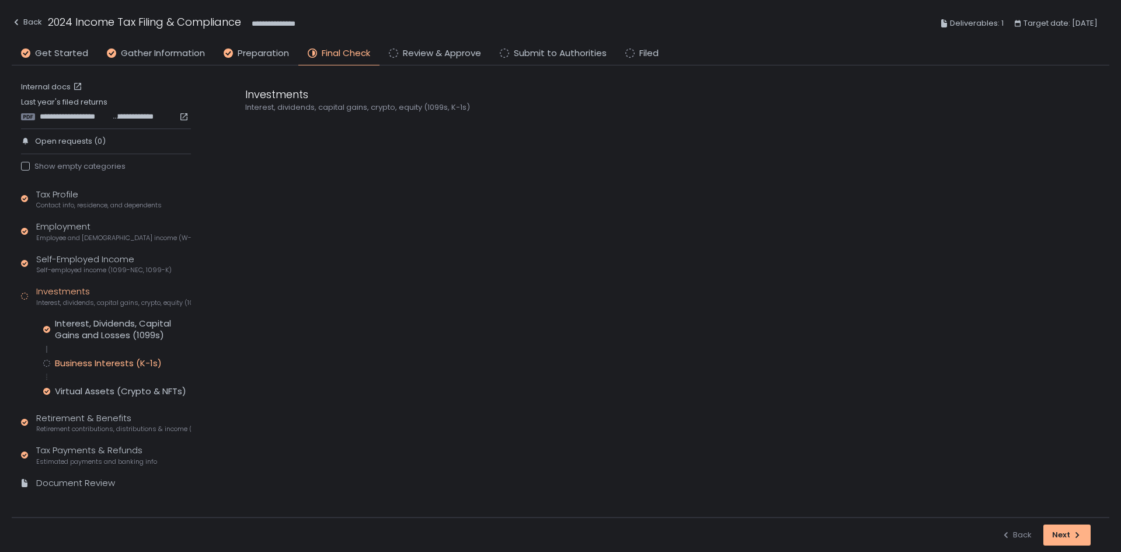
click at [101, 368] on div "Business Interests (K-1s)" at bounding box center [108, 363] width 107 height 12
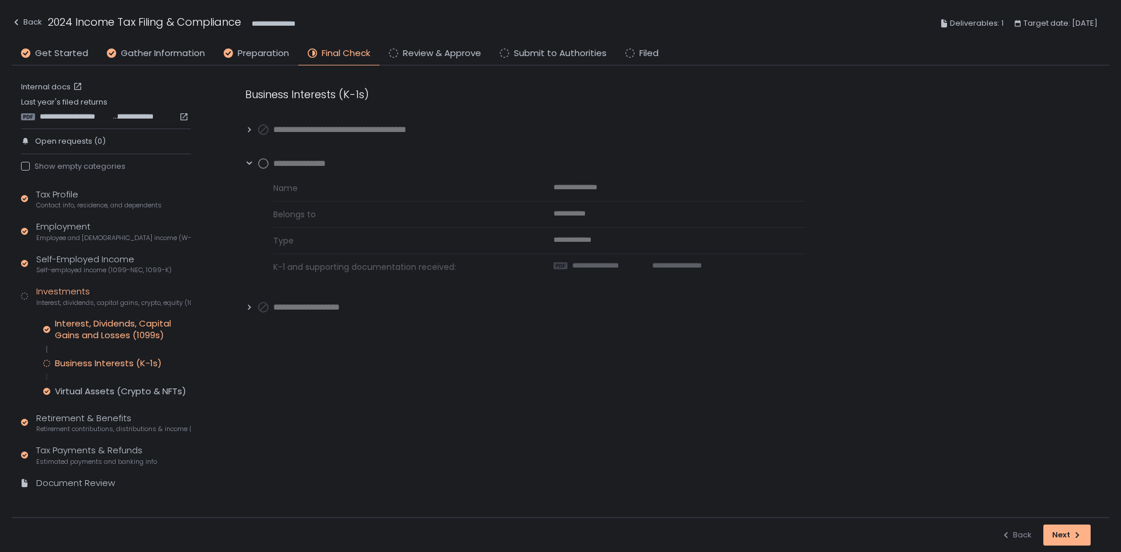
click at [128, 323] on div "Interest, Dividends, Capital Gains and Losses (1099s)" at bounding box center [123, 329] width 136 height 23
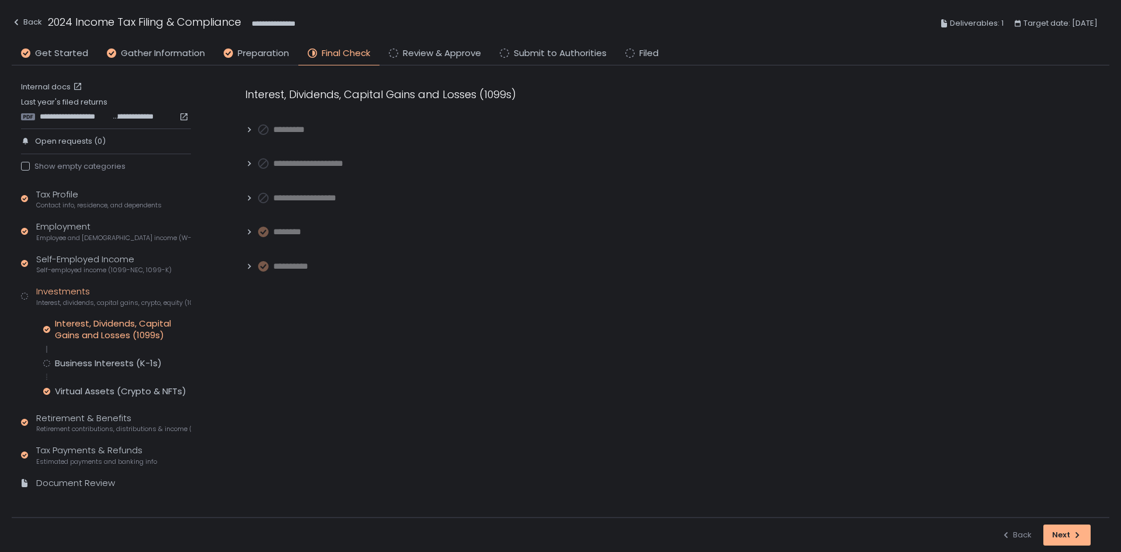
click at [245, 233] on div "**********" at bounding box center [666, 179] width 888 height 229
click at [252, 234] on icon at bounding box center [249, 232] width 8 height 8
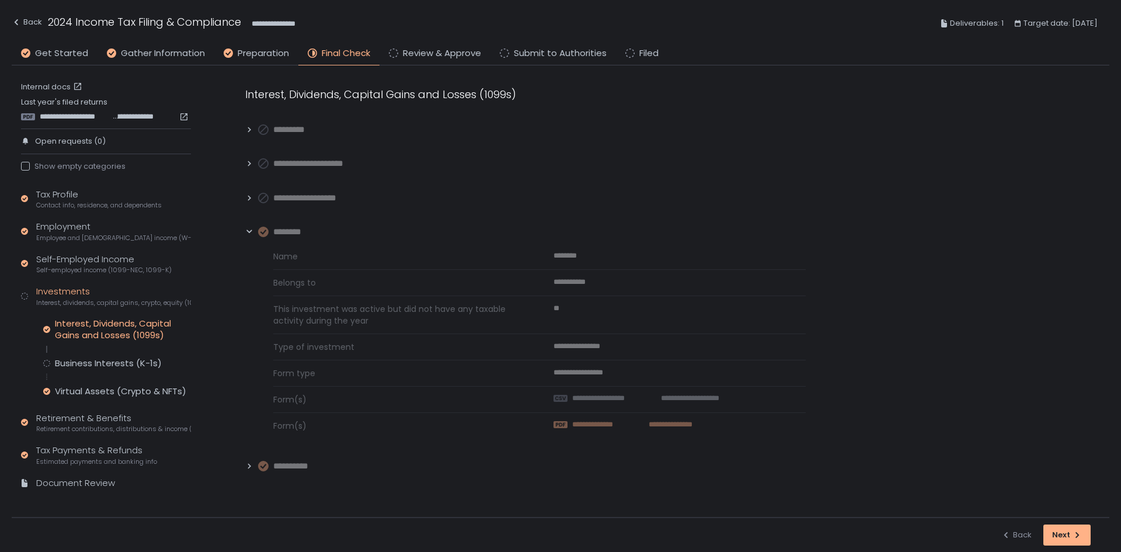
click at [647, 428] on span "**********" at bounding box center [665, 424] width 56 height 11
click at [52, 88] on link "Internal docs" at bounding box center [53, 87] width 64 height 11
click at [114, 363] on div "Business Interests (K-1s)" at bounding box center [108, 363] width 107 height 12
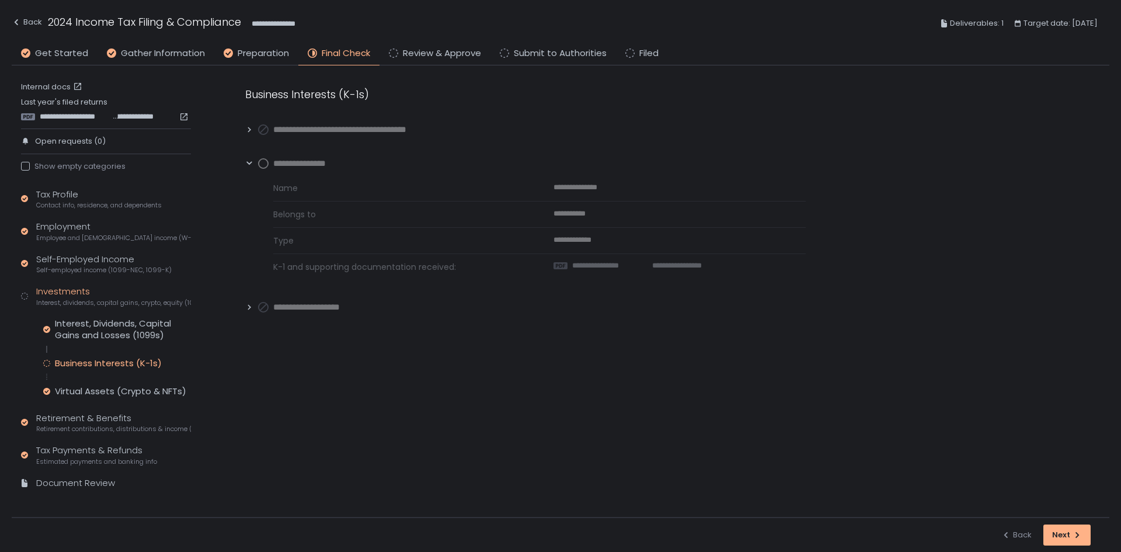
click at [261, 161] on circle at bounding box center [263, 163] width 9 height 9
click at [98, 422] on div "Retirement & Benefits Retirement contributions, distributions & income (1099-R,…" at bounding box center [113, 423] width 155 height 22
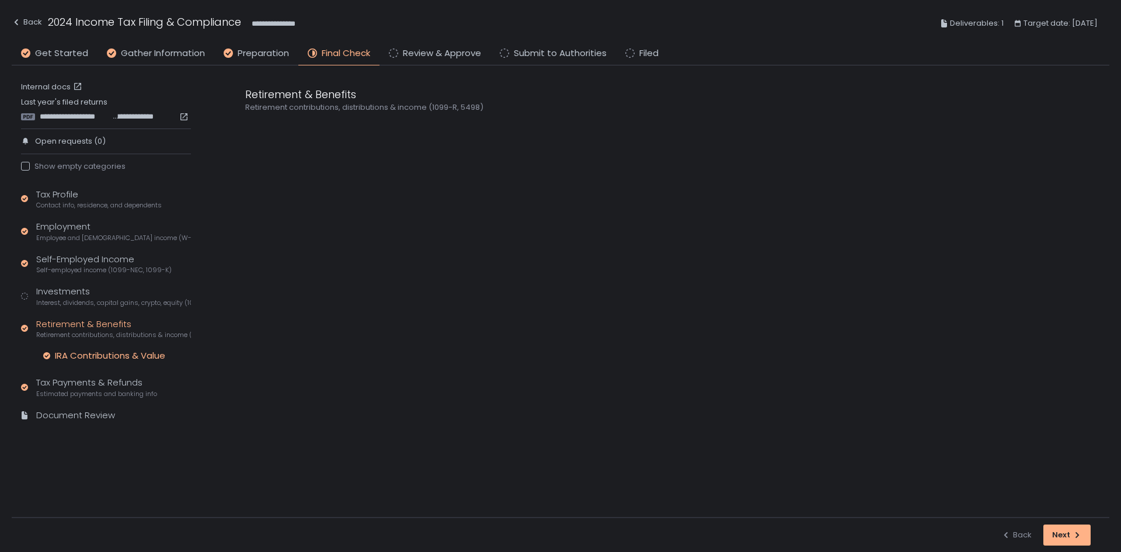
click at [103, 355] on div "IRA Contributions & Value" at bounding box center [110, 356] width 110 height 12
click at [96, 382] on div "Tax Payments & Refunds Estimated payments and banking info" at bounding box center [96, 387] width 121 height 22
click at [90, 416] on div "Bank Details" at bounding box center [81, 417] width 53 height 12
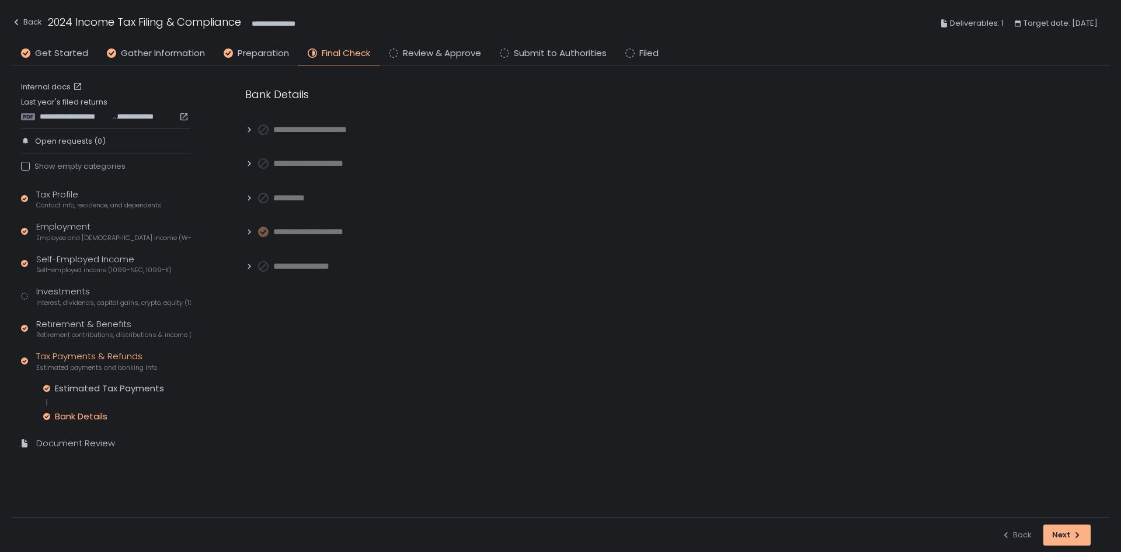
click at [100, 397] on div "Estimated Tax Payments Bank Details" at bounding box center [117, 403] width 148 height 40
click at [115, 367] on span "Estimated payments and banking info" at bounding box center [96, 367] width 121 height 9
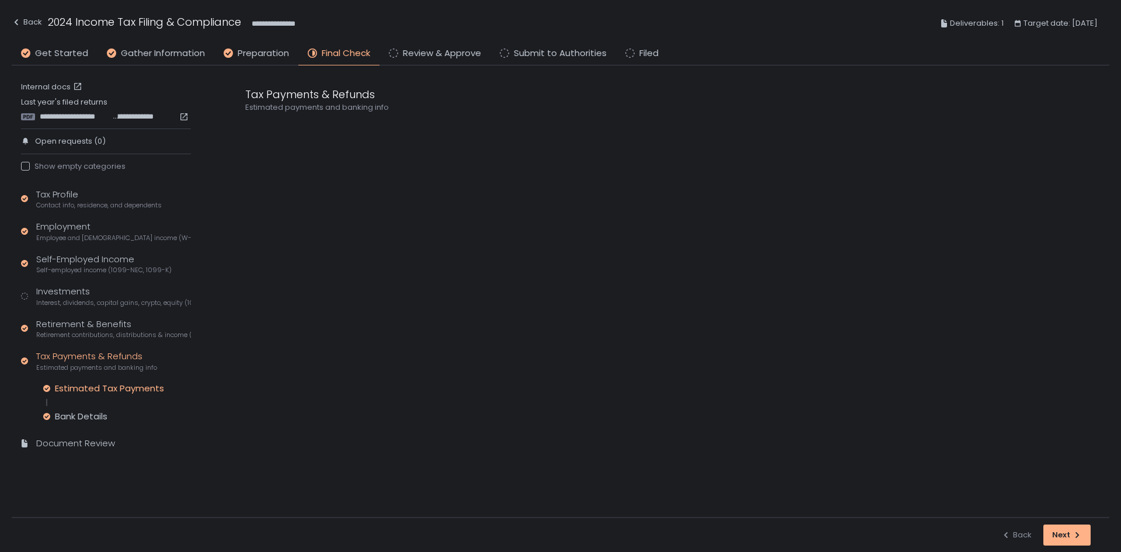
click at [109, 383] on div "Estimated Tax Payments" at bounding box center [109, 389] width 109 height 12
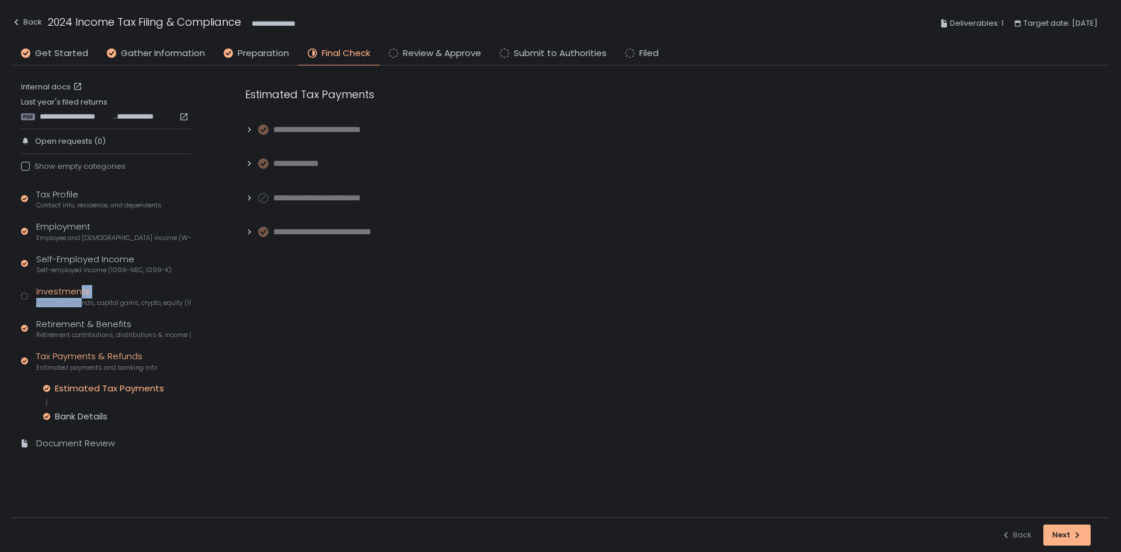
click at [81, 297] on div "Investments Interest, dividends, capital gains, crypto, equity (1099s, K-1s)" at bounding box center [113, 296] width 155 height 22
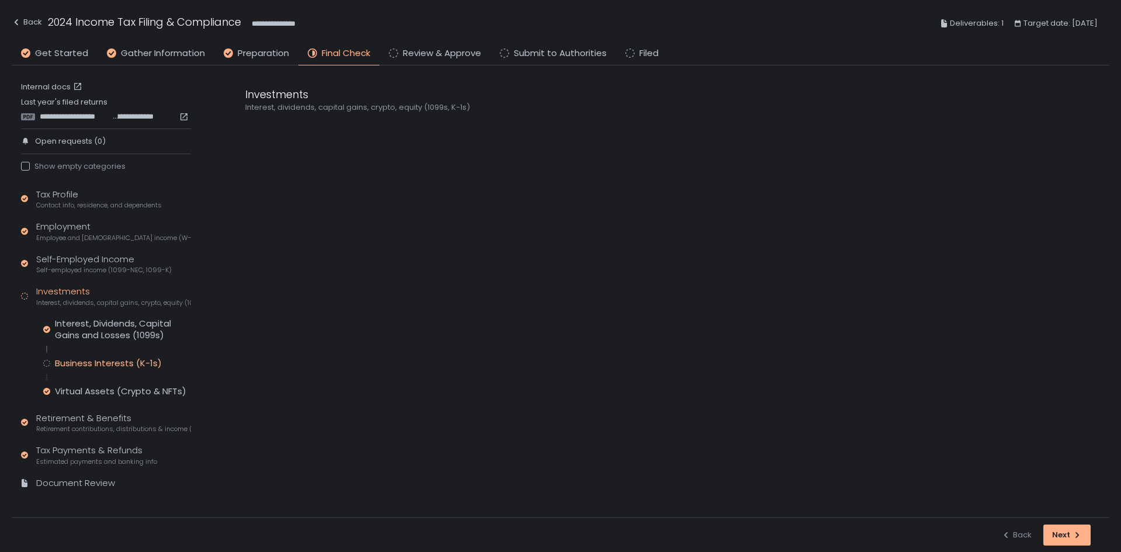
click at [110, 364] on div "Business Interests (K-1s)" at bounding box center [108, 363] width 107 height 12
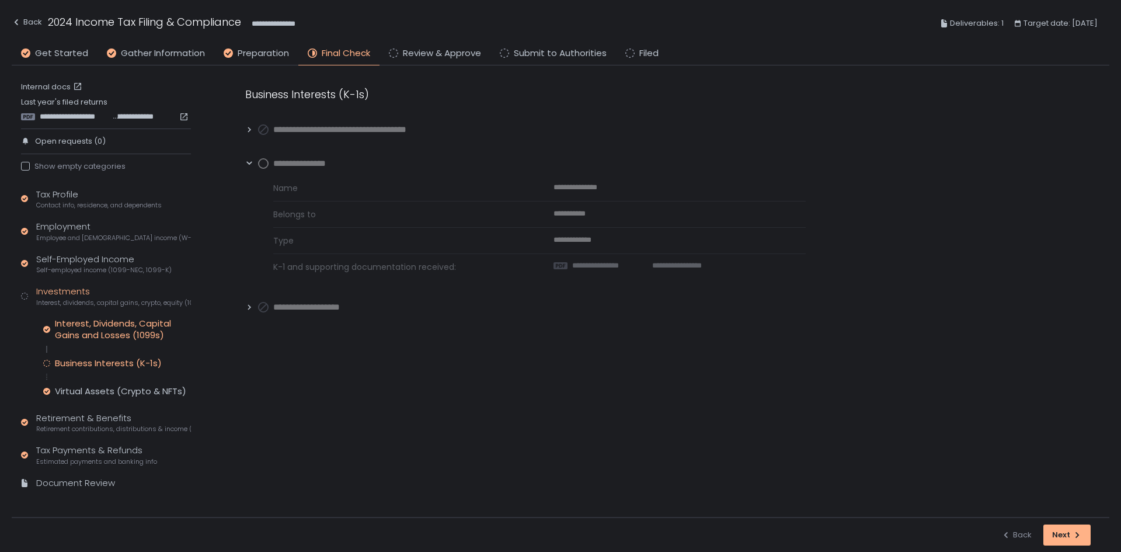
click at [98, 326] on div "Interest, Dividends, Capital Gains and Losses (1099s)" at bounding box center [123, 329] width 136 height 23
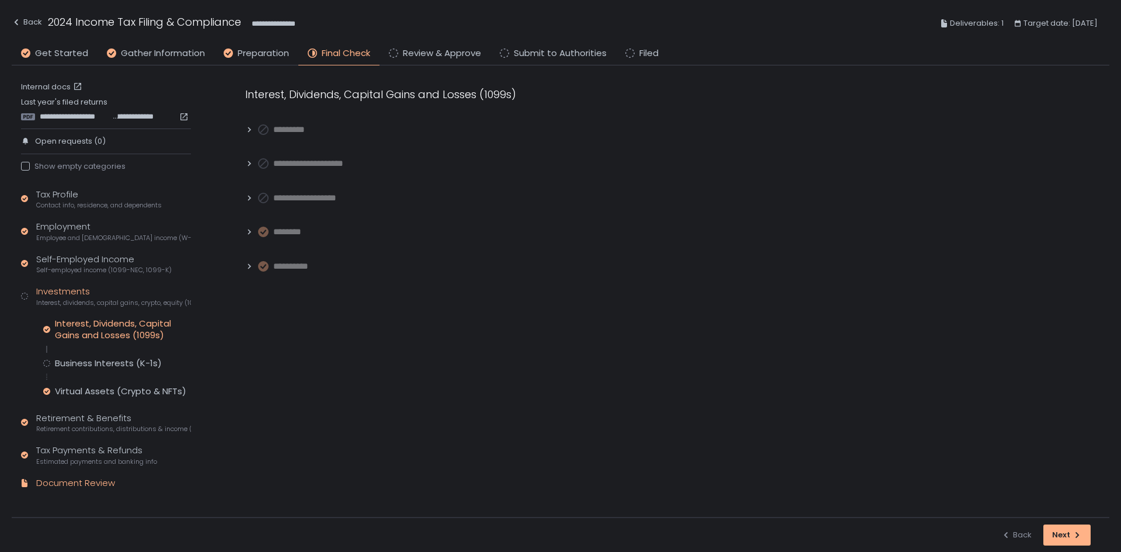
click at [83, 481] on div "Document Review" at bounding box center [75, 483] width 79 height 13
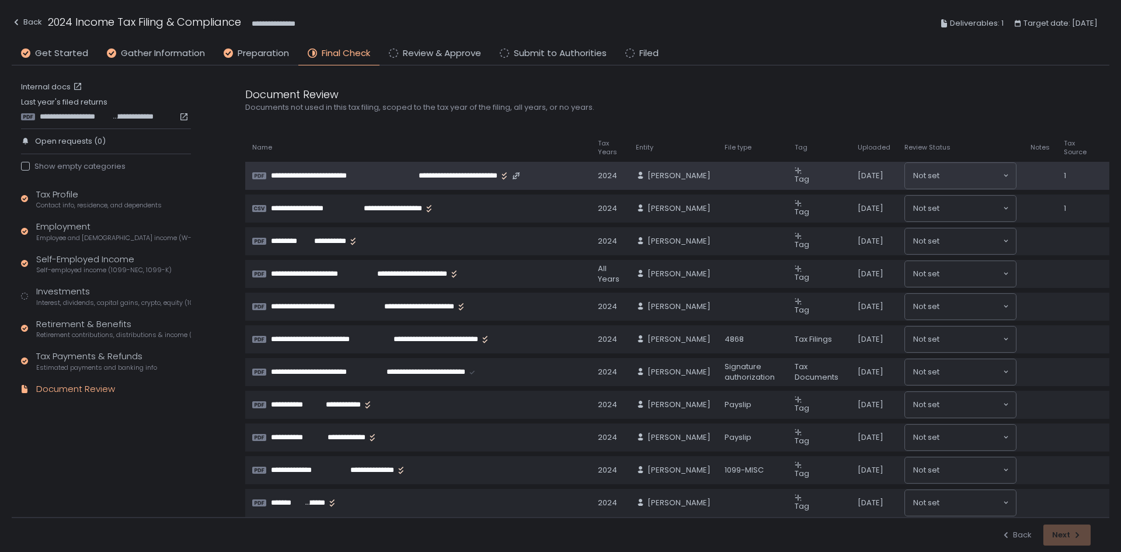
click at [795, 173] on span "Tag" at bounding box center [802, 178] width 15 height 11
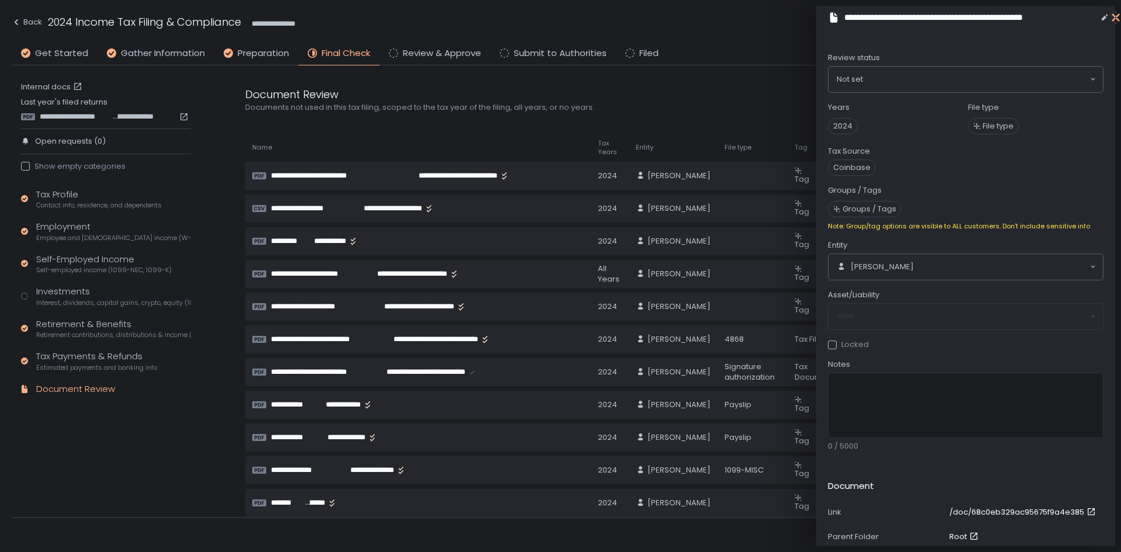
click at [1114, 16] on icon "button" at bounding box center [1116, 18] width 8 height 15
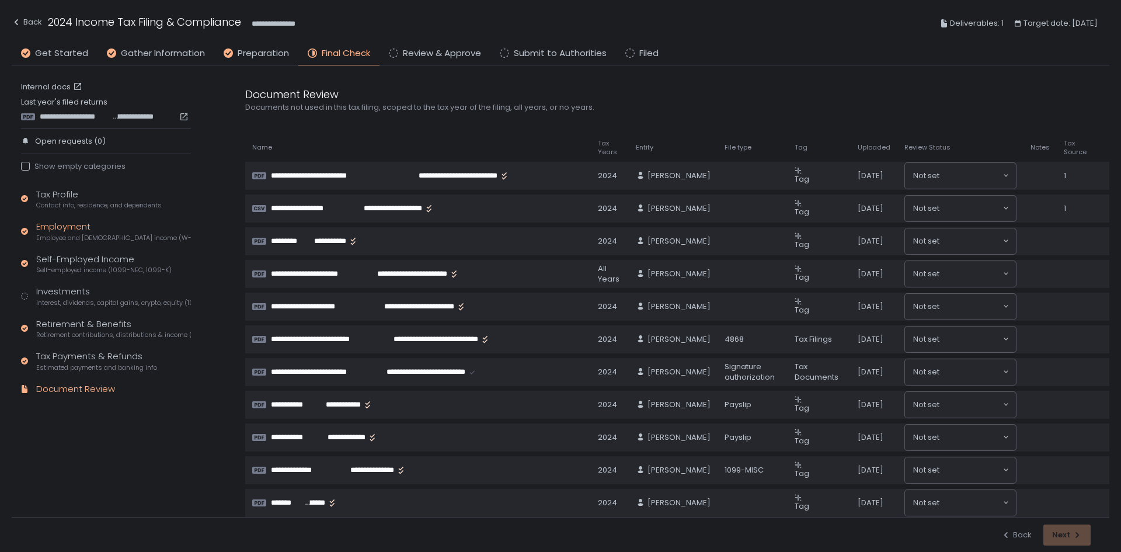
click at [71, 230] on div "Employment Employee and [DEMOGRAPHIC_DATA] income (W-2s)" at bounding box center [113, 231] width 155 height 22
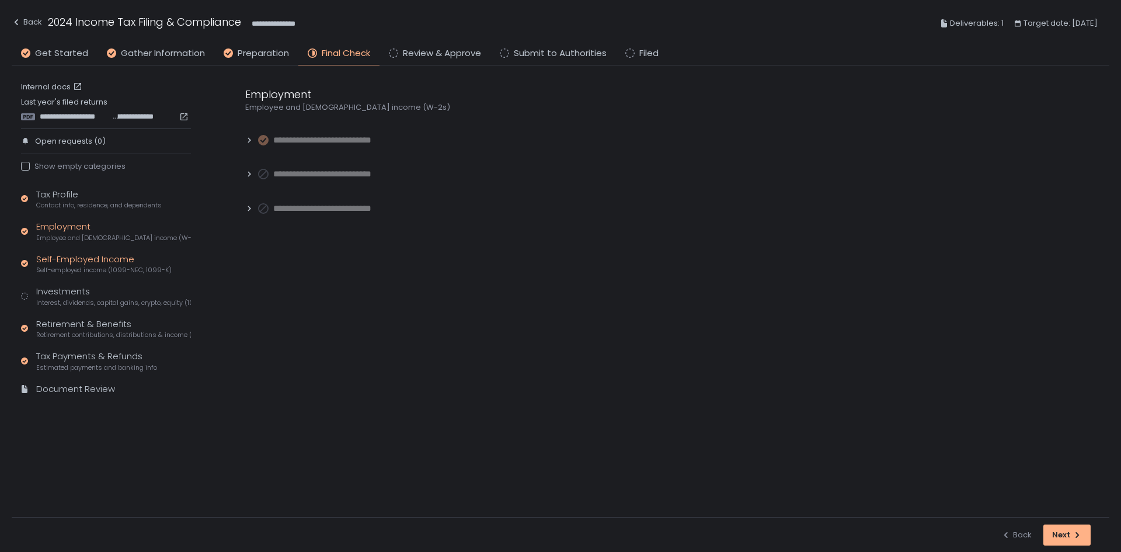
click at [79, 264] on div "Self-Employed Income Self-employed income (1099-NEC, 1099-K)" at bounding box center [103, 264] width 135 height 22
click at [78, 289] on div "Investments Interest, dividends, capital gains, crypto, equity (1099s, K-1s)" at bounding box center [113, 296] width 155 height 22
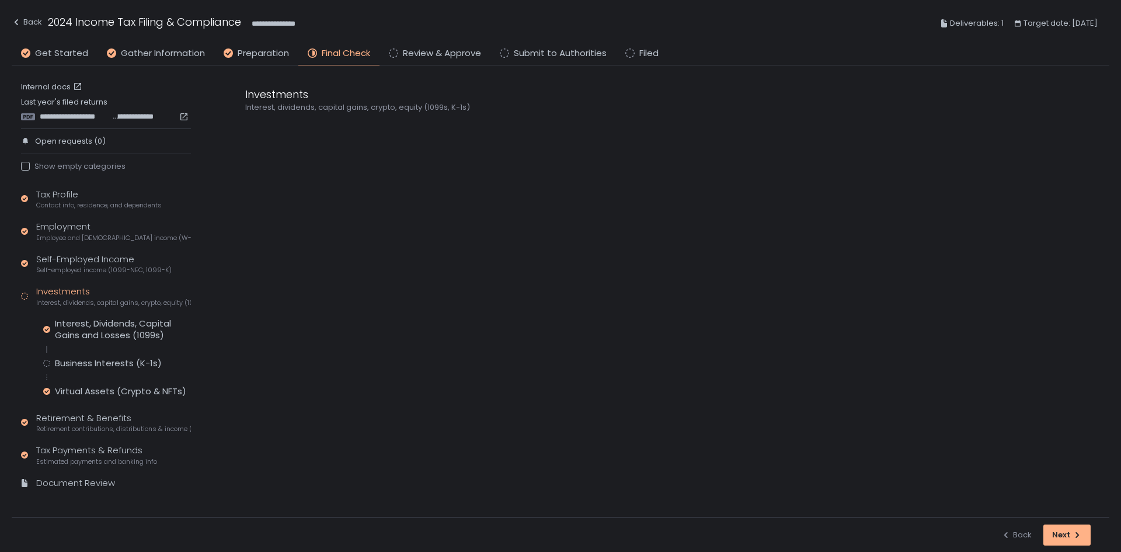
click at [85, 356] on div "Interest, Dividends, Capital Gains and Losses (1099s) Business Interests (K-1s)…" at bounding box center [117, 357] width 148 height 79
click at [85, 366] on div "Business Interests (K-1s)" at bounding box center [108, 363] width 107 height 12
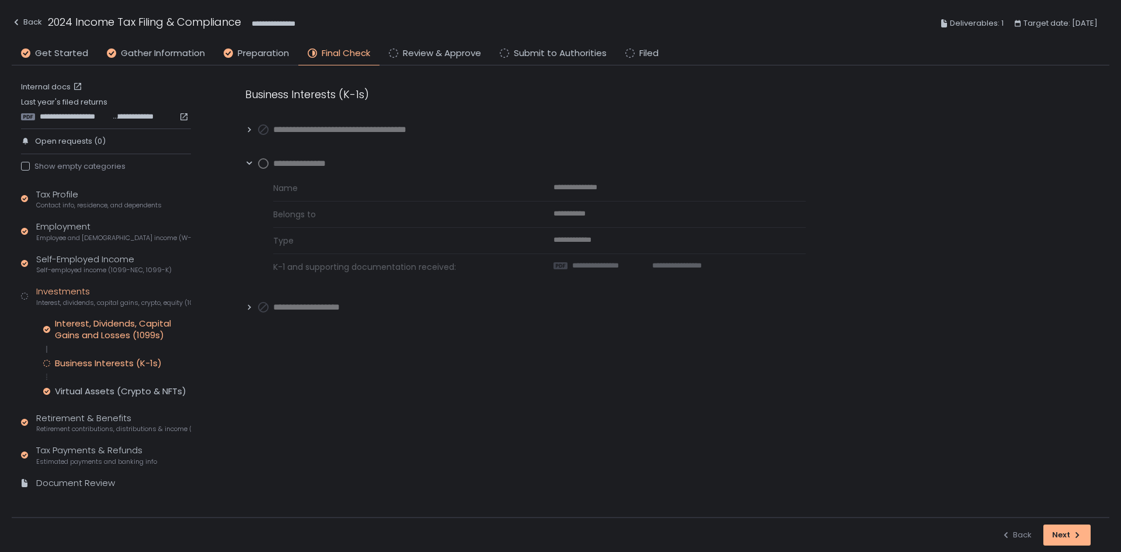
click at [99, 332] on div "Interest, Dividends, Capital Gains and Losses (1099s)" at bounding box center [123, 329] width 136 height 23
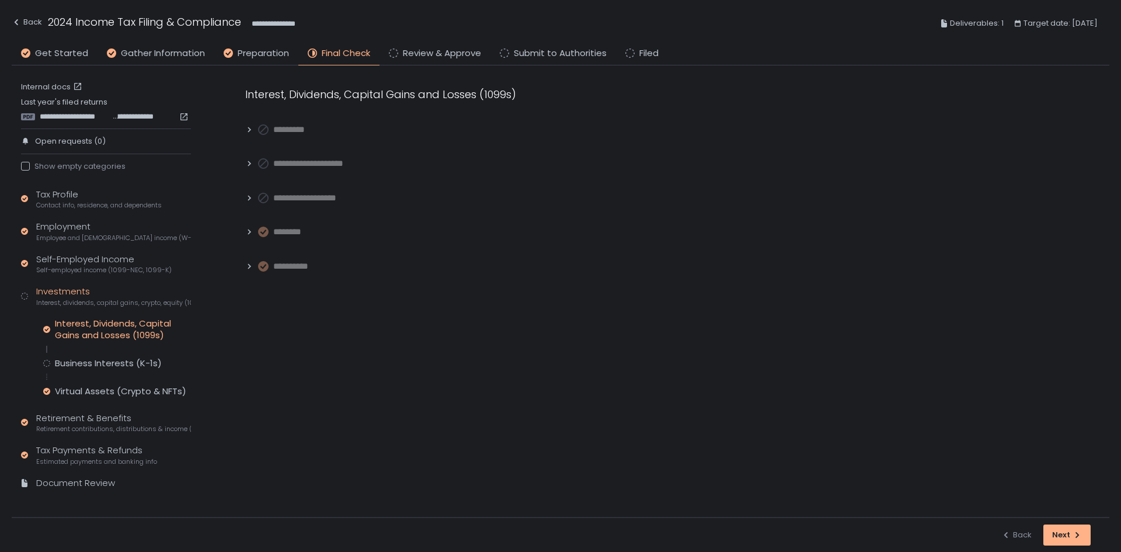
click at [251, 234] on icon at bounding box center [249, 232] width 8 height 8
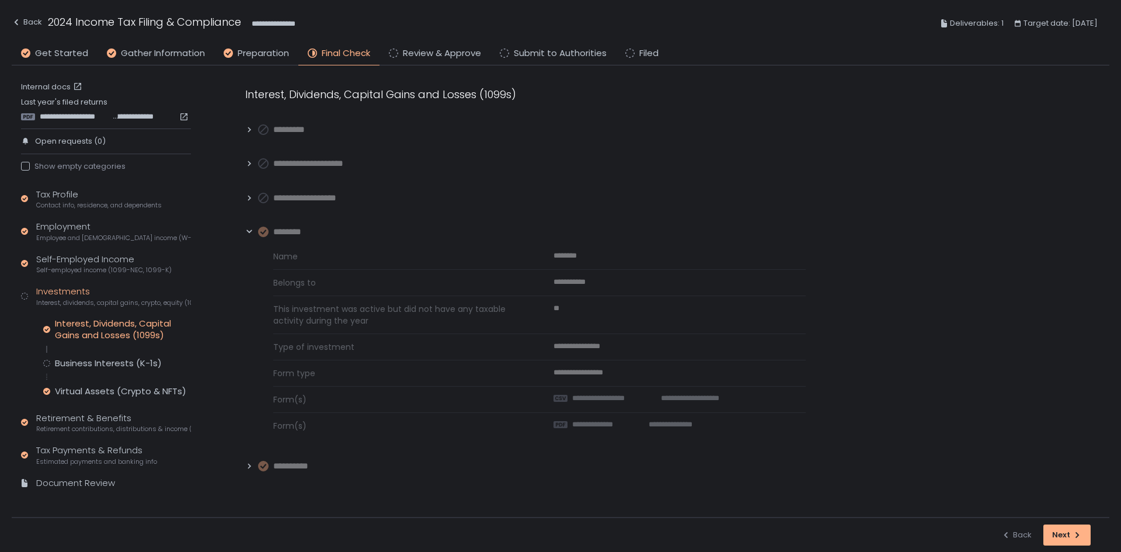
click at [249, 467] on icon at bounding box center [249, 465] width 3 height 5
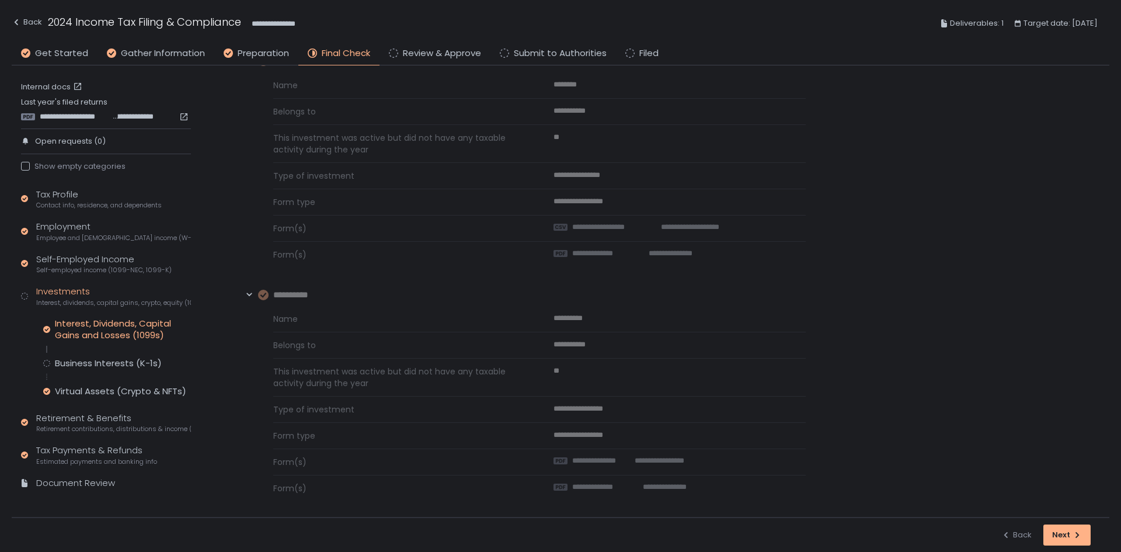
scroll to position [176, 0]
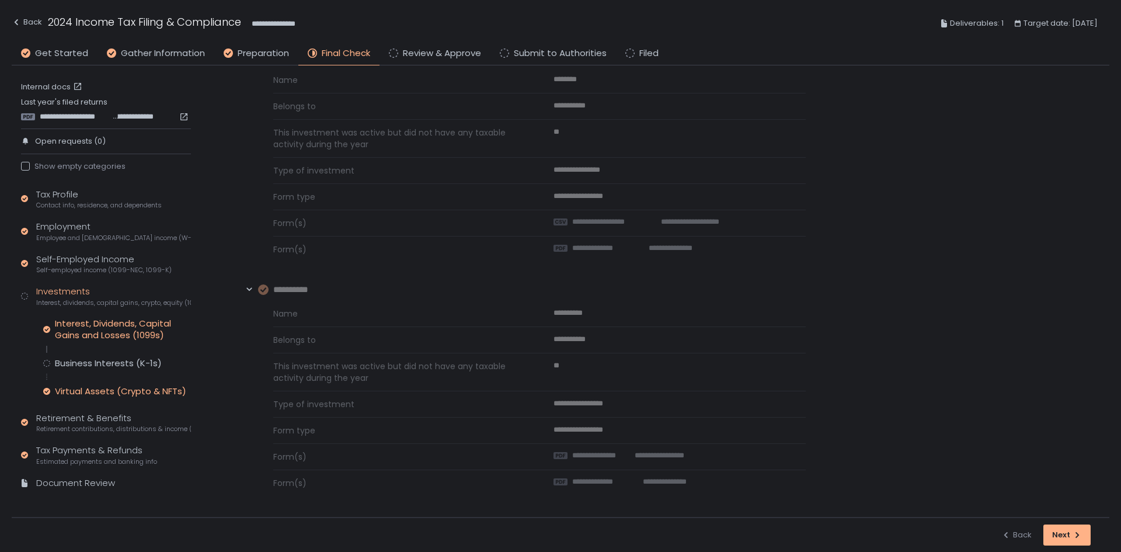
click at [109, 387] on div "Virtual Assets (Crypto & NFTs)" at bounding box center [120, 391] width 131 height 12
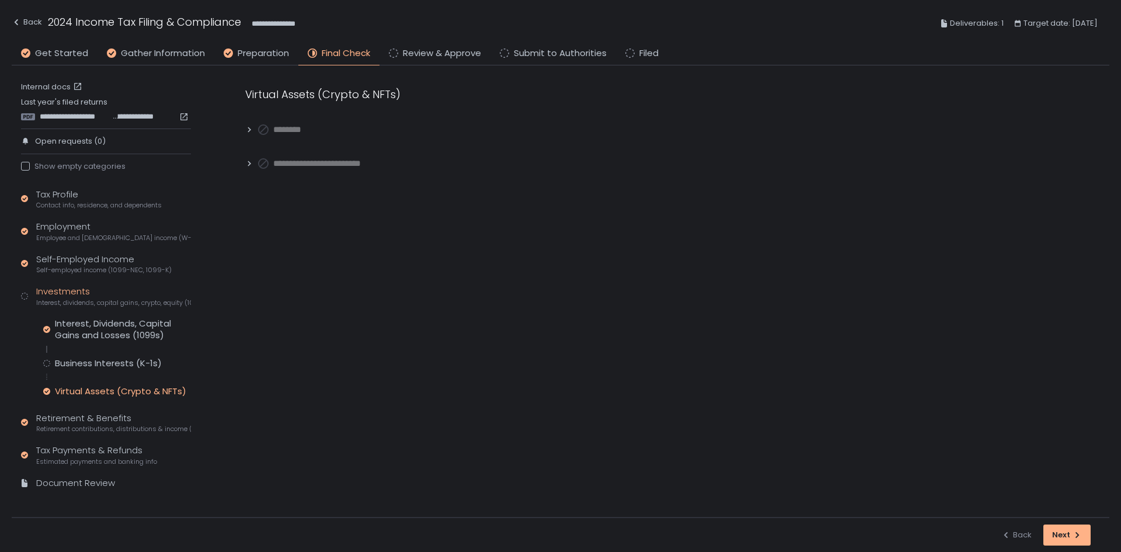
click at [253, 161] on icon at bounding box center [249, 163] width 8 height 8
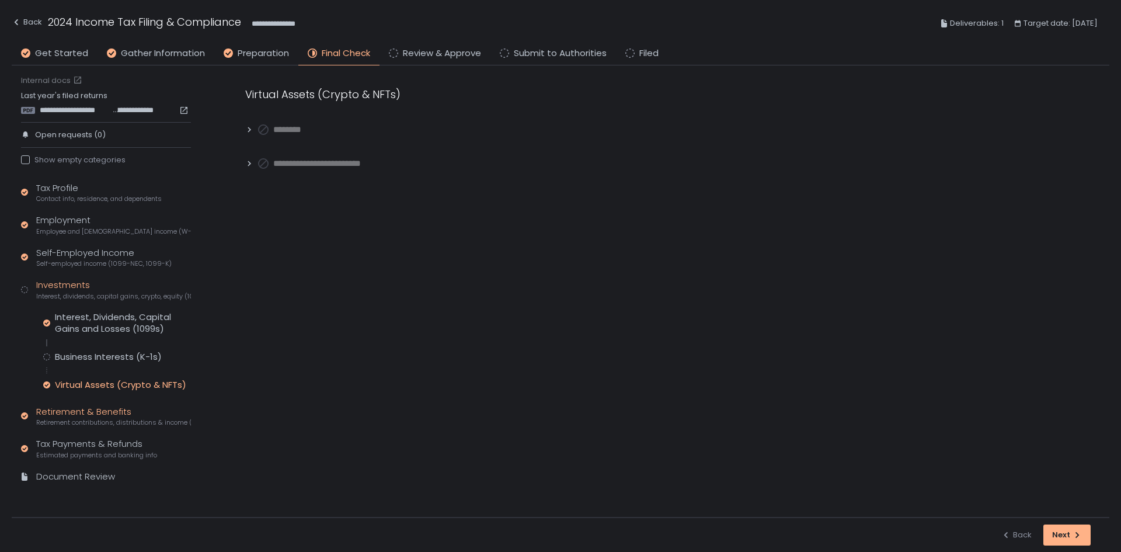
click at [96, 418] on span "Retirement contributions, distributions & income (1099-R, 5498)" at bounding box center [113, 422] width 155 height 9
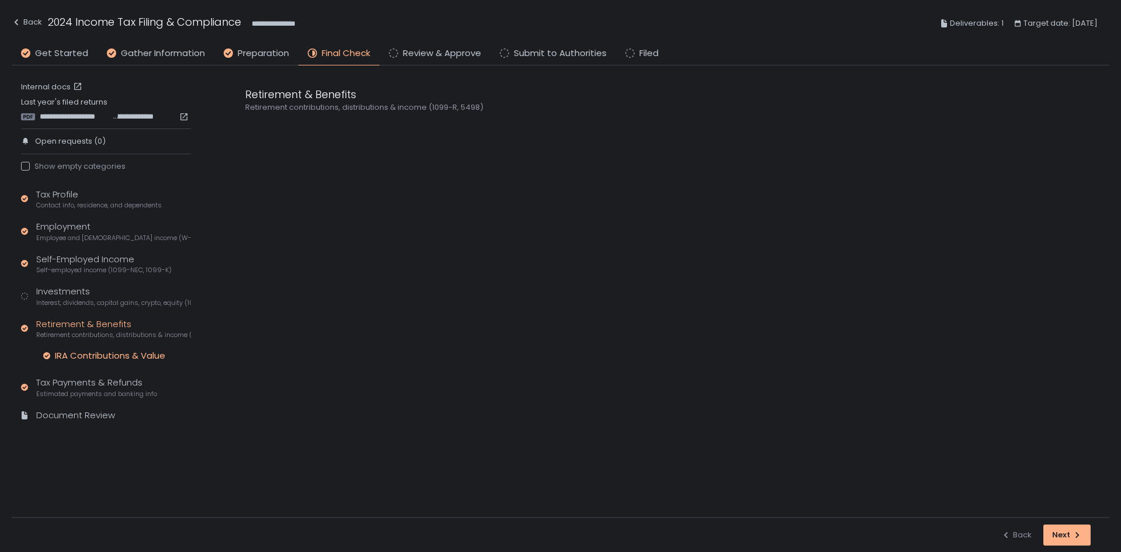
click at [123, 353] on div "IRA Contributions & Value" at bounding box center [110, 356] width 110 height 12
click at [113, 382] on div "Tax Payments & Refunds Estimated payments and banking info" at bounding box center [96, 387] width 121 height 22
click at [124, 376] on div "Tax Profile Contact info, residence, and dependents Employment Employee and sel…" at bounding box center [106, 324] width 170 height 273
click at [121, 389] on div "Estimated Tax Payments" at bounding box center [109, 389] width 109 height 12
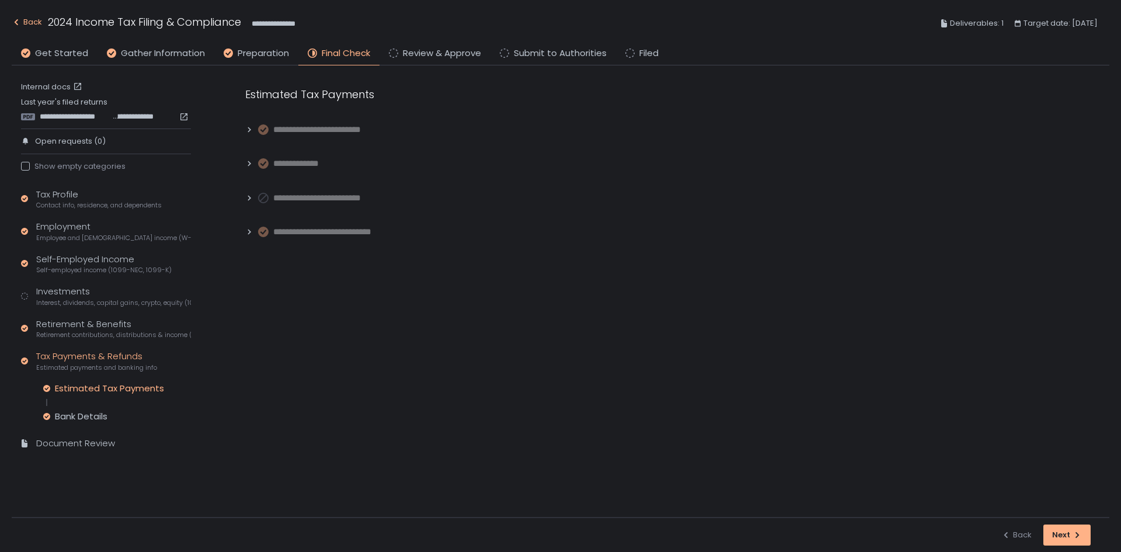
click at [12, 19] on icon "button" at bounding box center [16, 22] width 9 height 9
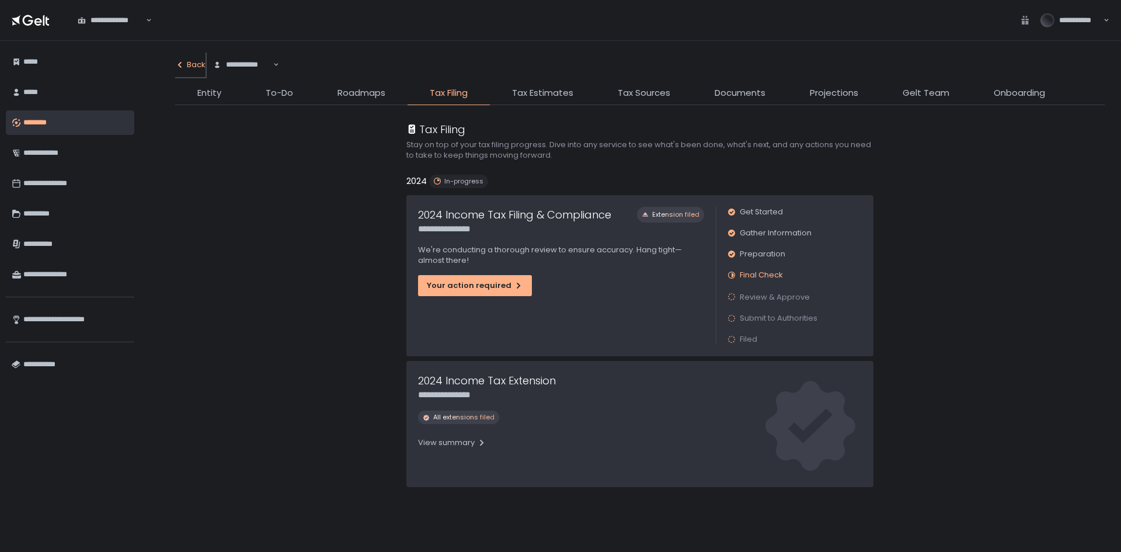
click at [187, 68] on div "Back" at bounding box center [190, 65] width 30 height 11
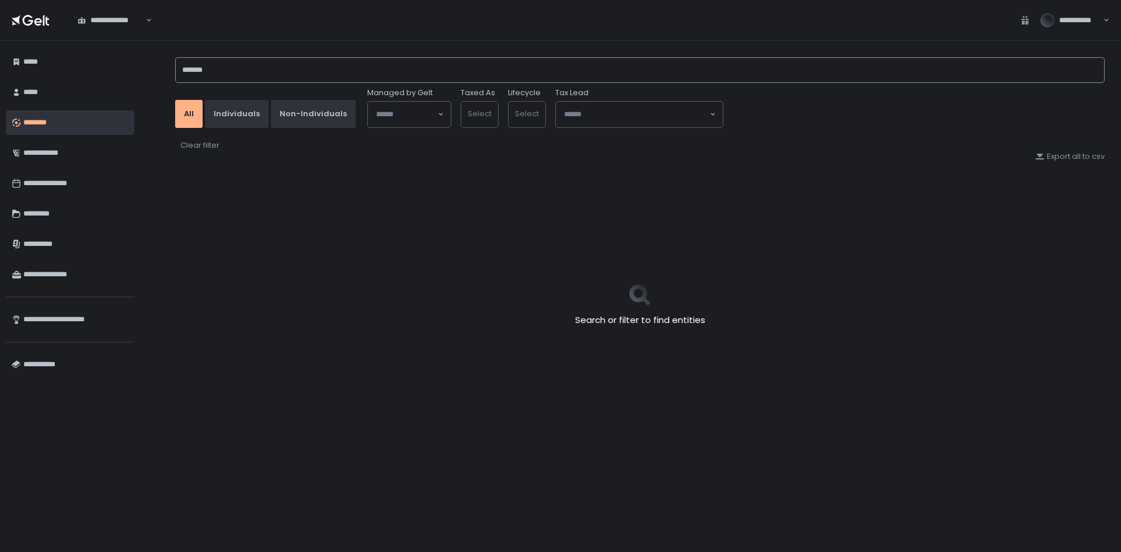
click at [201, 67] on input "*******" at bounding box center [640, 70] width 930 height 26
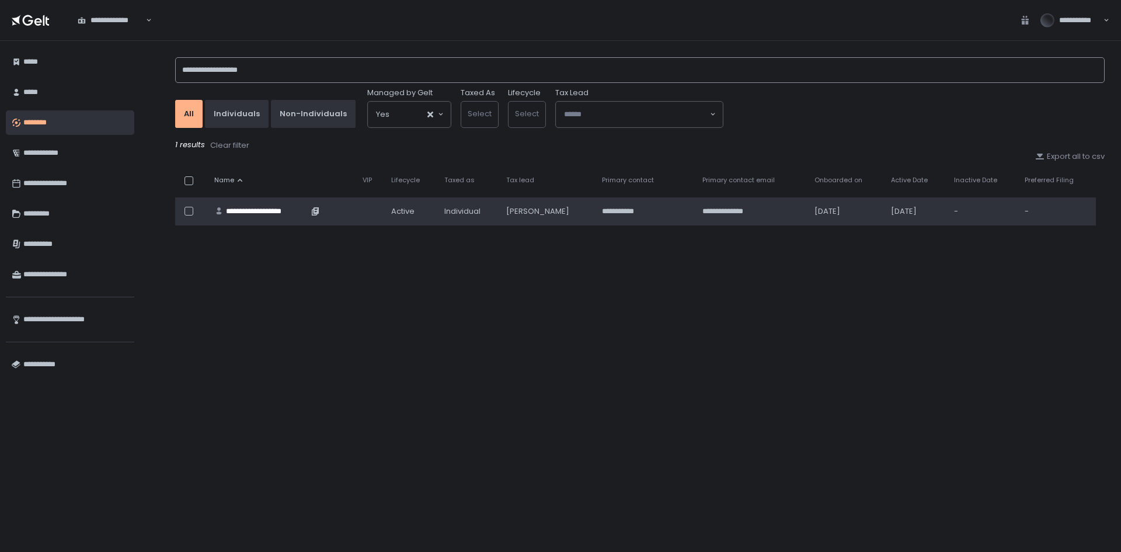
type input "**********"
click at [287, 207] on div "**********" at bounding box center [267, 211] width 82 height 11
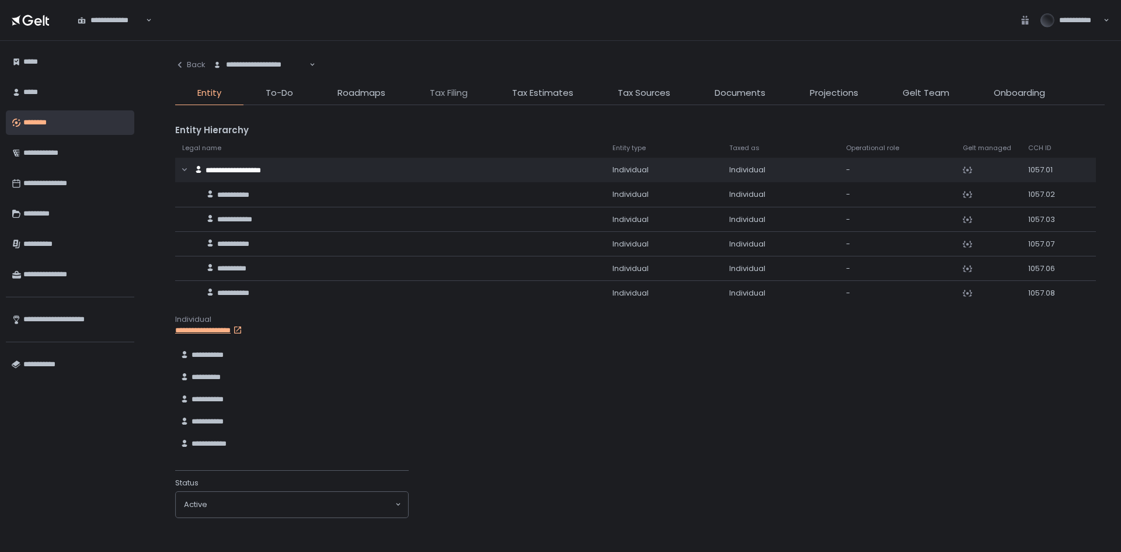
click at [444, 91] on span "Tax Filing" at bounding box center [449, 92] width 38 height 13
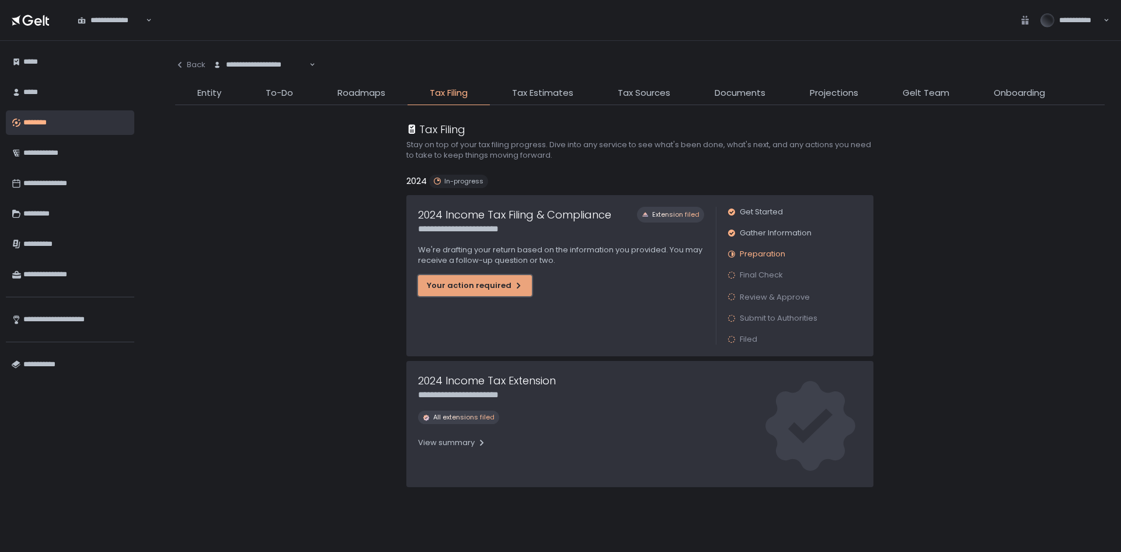
click at [502, 281] on div "Your action required" at bounding box center [475, 285] width 96 height 11
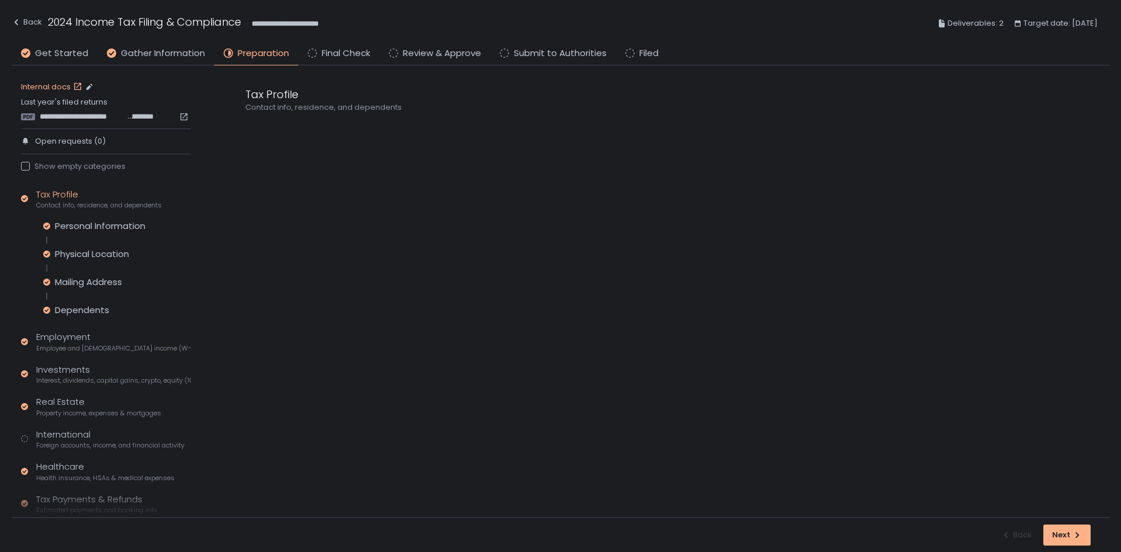
click at [45, 85] on link "Internal docs" at bounding box center [53, 87] width 64 height 11
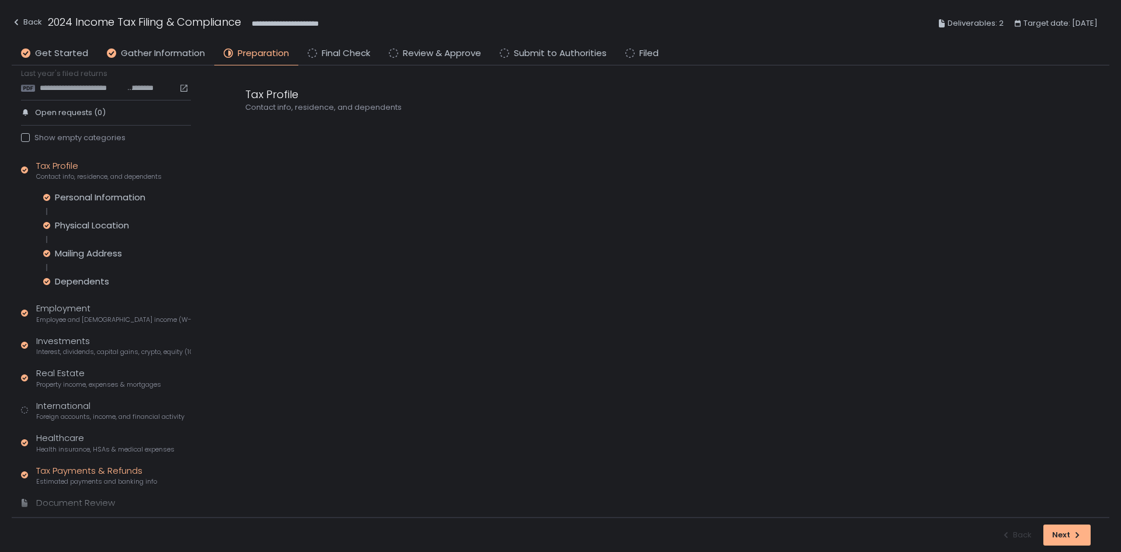
scroll to position [55, 0]
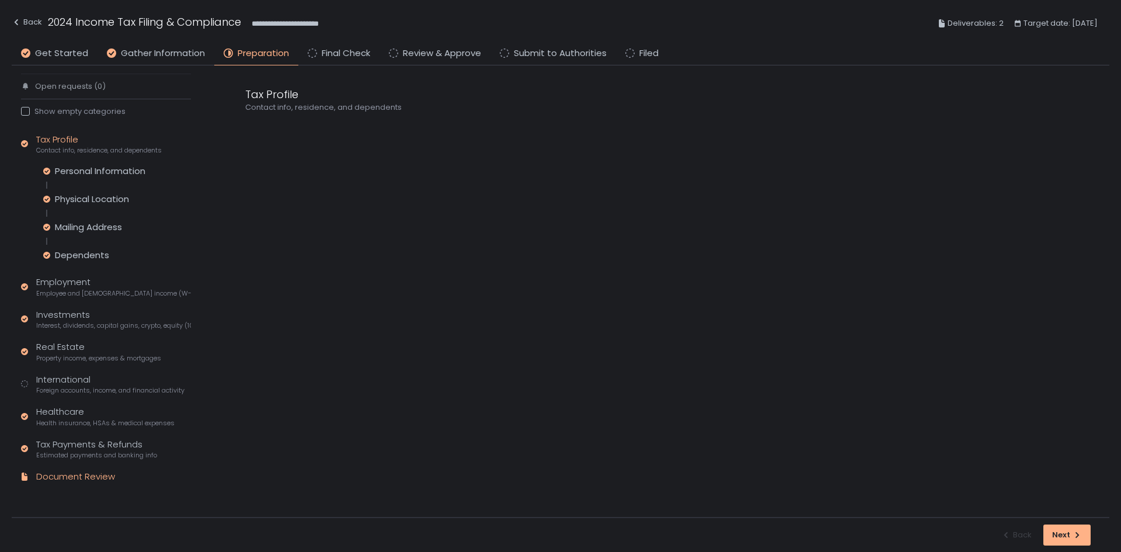
click at [92, 478] on div "Document Review" at bounding box center [75, 476] width 79 height 13
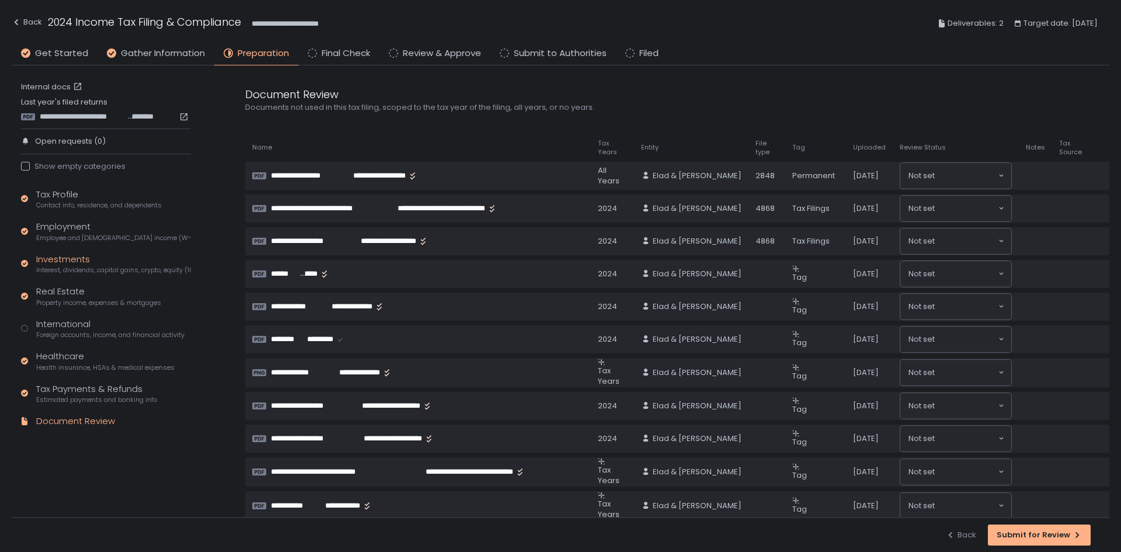
click at [68, 264] on div "Investments Interest, dividends, capital gains, crypto, equity (1099s, K-1s)" at bounding box center [113, 264] width 155 height 22
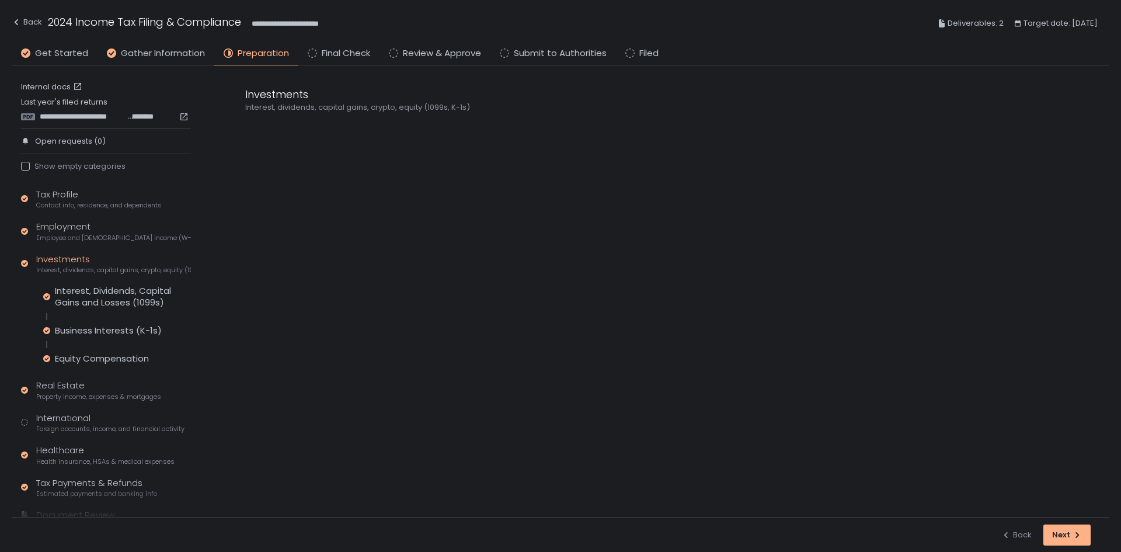
click at [88, 322] on div "Interest, Dividends, Capital Gains and Losses (1099s) Business Interests (K-1s)…" at bounding box center [117, 324] width 148 height 79
click at [91, 328] on div "Business Interests (K-1s)" at bounding box center [108, 331] width 107 height 12
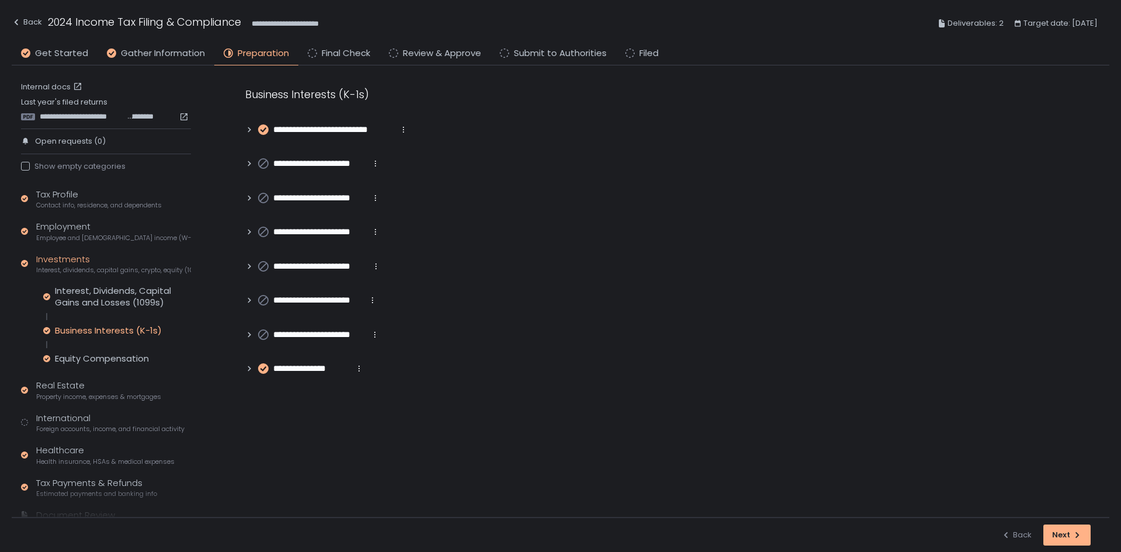
click at [247, 131] on icon at bounding box center [249, 130] width 8 height 8
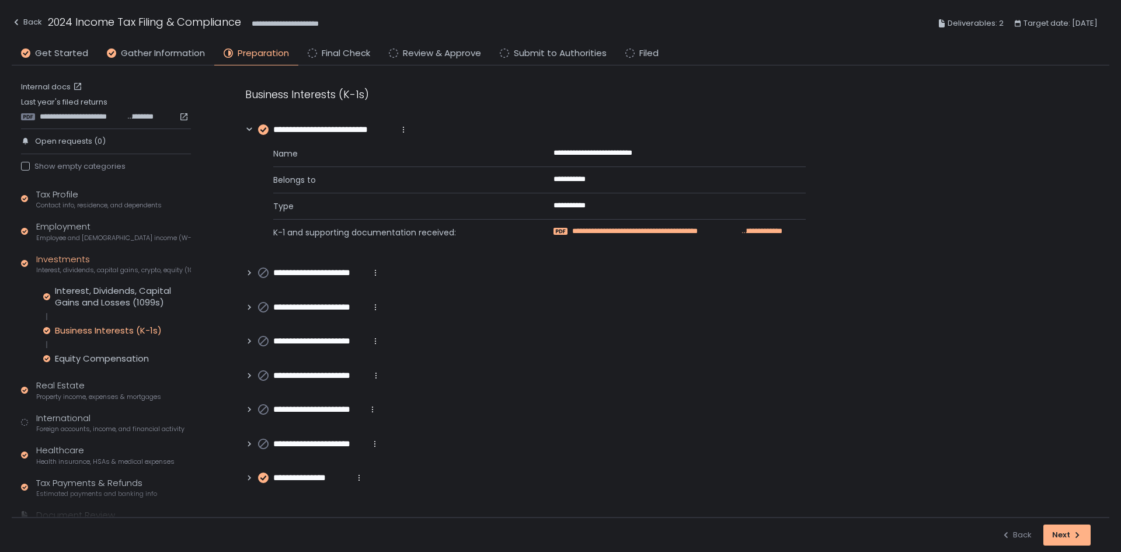
click at [731, 231] on span "**********" at bounding box center [655, 231] width 167 height 11
click at [32, 21] on div "Back" at bounding box center [27, 22] width 30 height 14
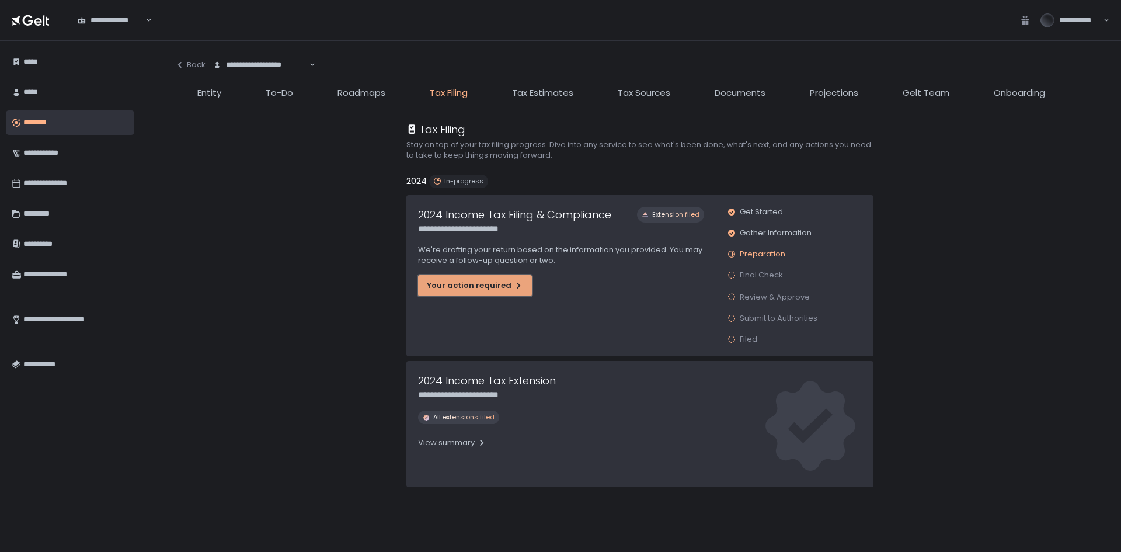
click at [493, 282] on div "Your action required" at bounding box center [475, 285] width 96 height 11
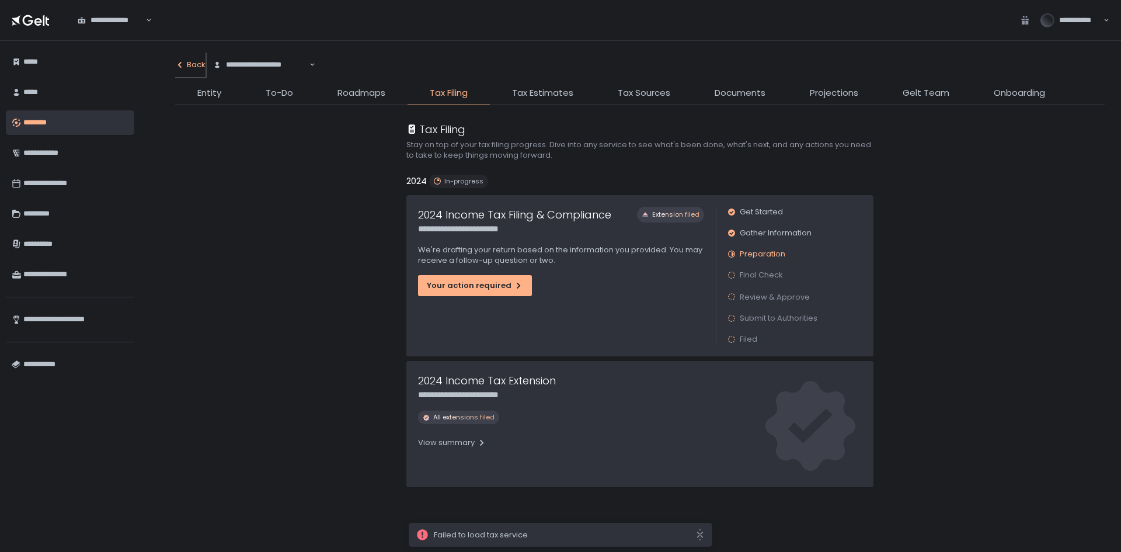
click at [200, 65] on div "Back" at bounding box center [190, 65] width 30 height 11
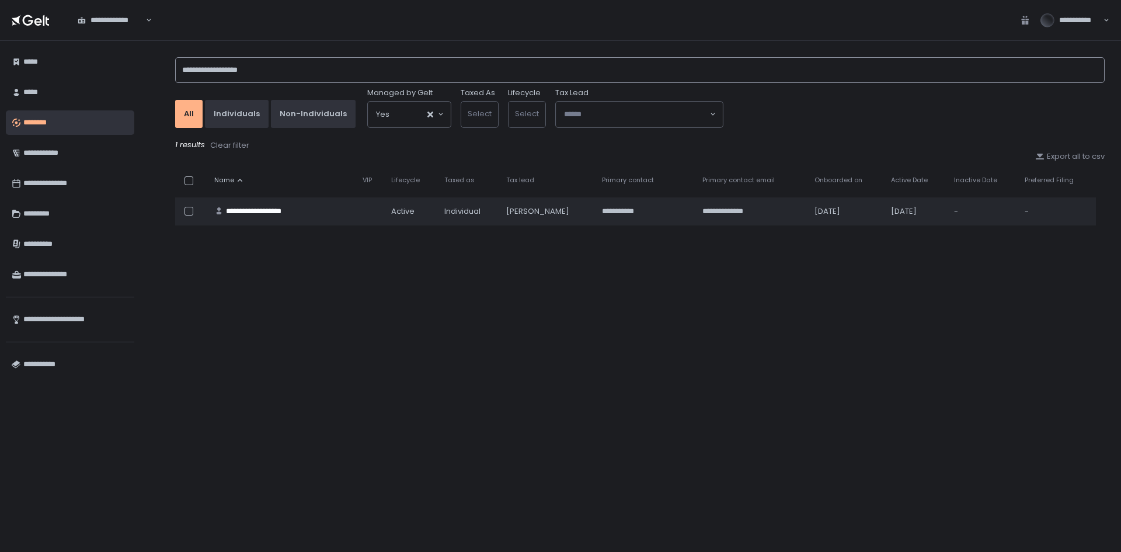
click at [250, 71] on input "**********" at bounding box center [640, 70] width 930 height 26
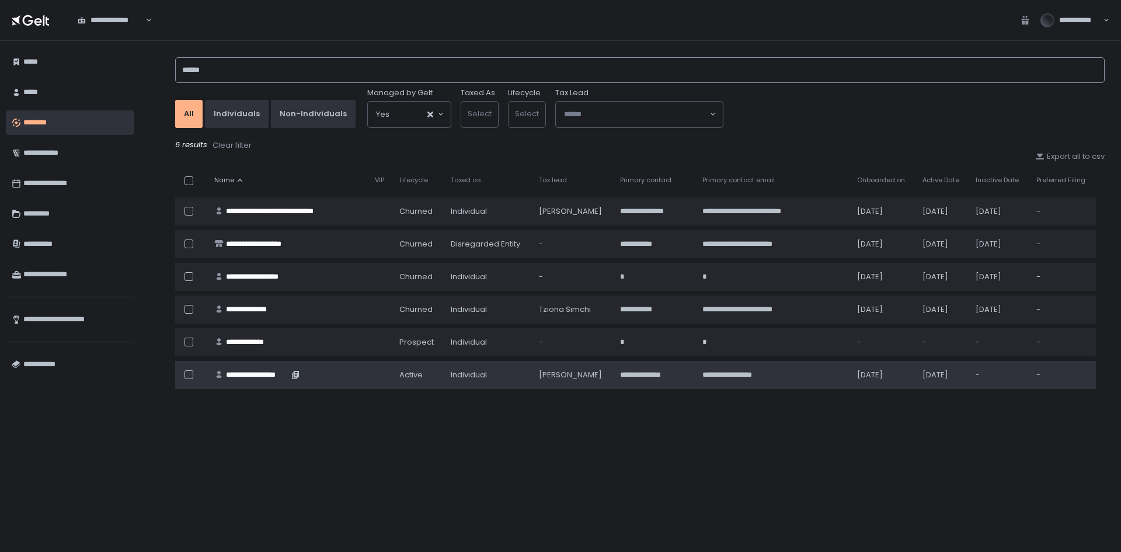
type input "******"
click at [248, 372] on div "**********" at bounding box center [257, 375] width 62 height 11
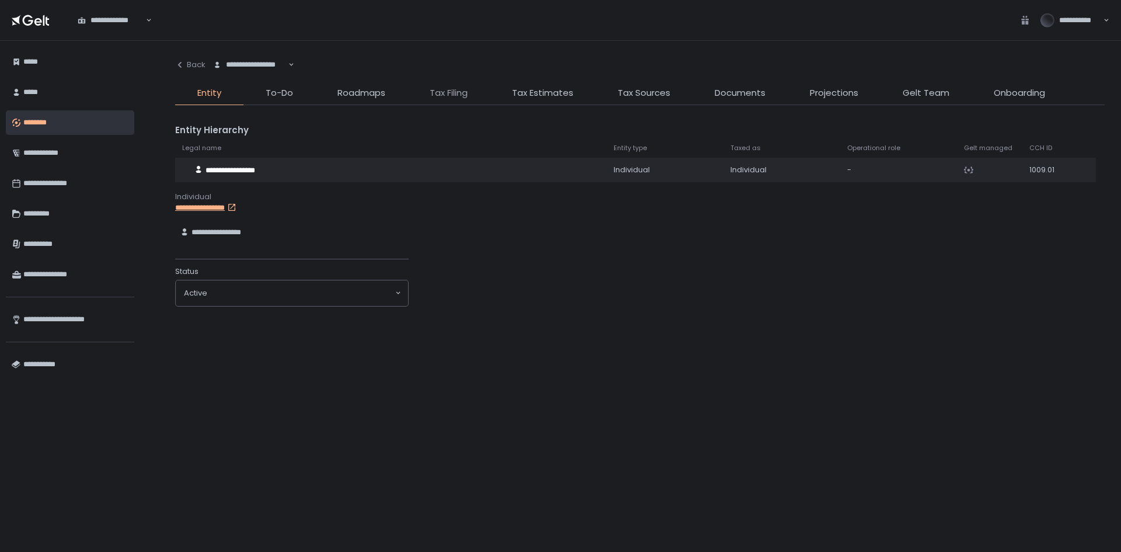
click at [455, 93] on span "Tax Filing" at bounding box center [449, 92] width 38 height 13
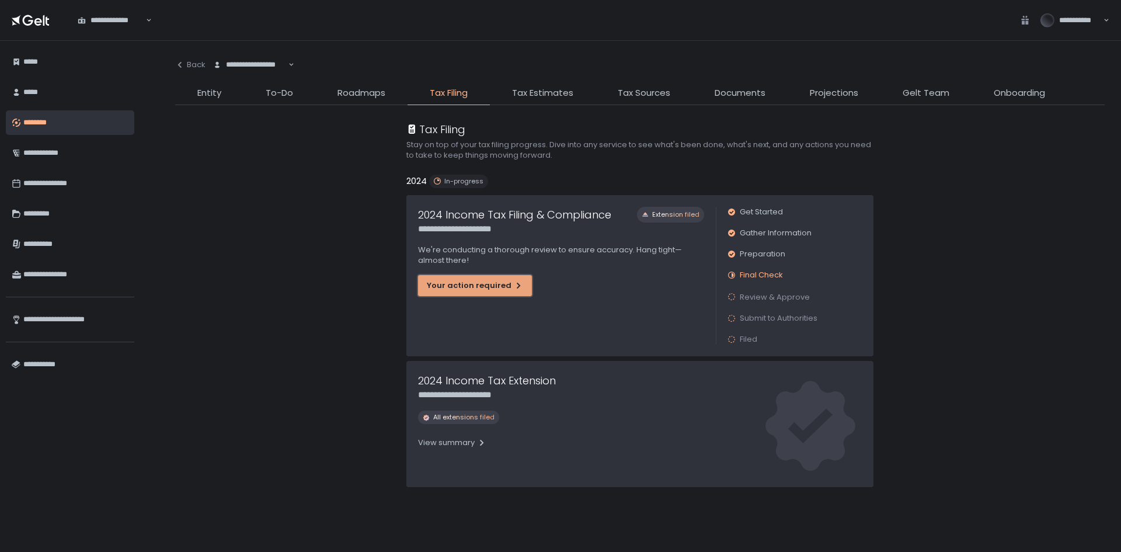
click at [475, 279] on button "Your action required" at bounding box center [475, 285] width 114 height 21
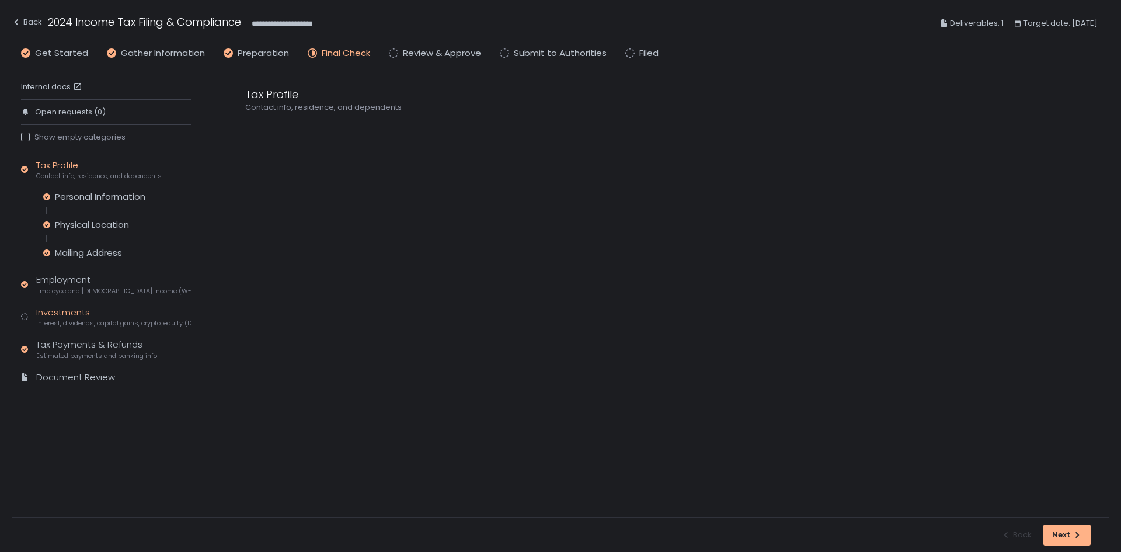
click at [87, 317] on div "Investments Interest, dividends, capital gains, crypto, equity (1099s, K-1s)" at bounding box center [113, 317] width 155 height 22
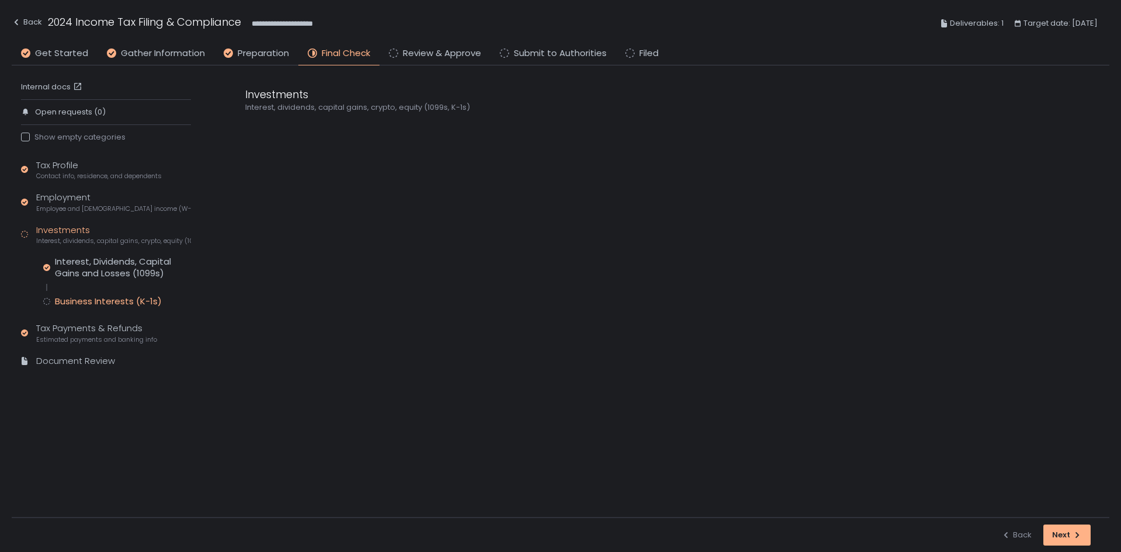
click at [93, 297] on div "Business Interests (K-1s)" at bounding box center [108, 302] width 107 height 12
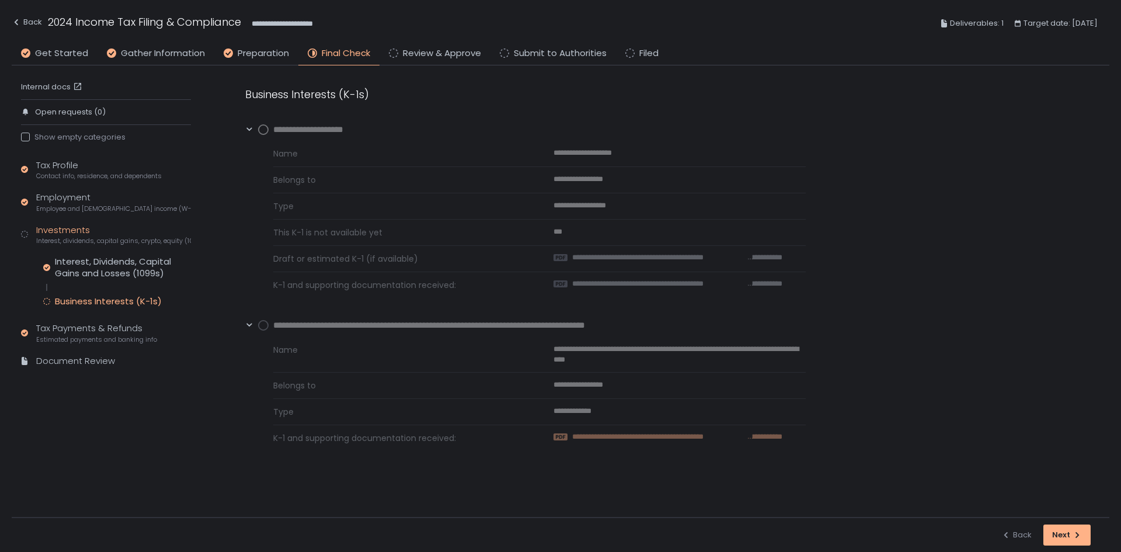
click at [676, 435] on span "**********" at bounding box center [659, 437] width 175 height 11
click at [31, 19] on div "Back" at bounding box center [27, 22] width 30 height 14
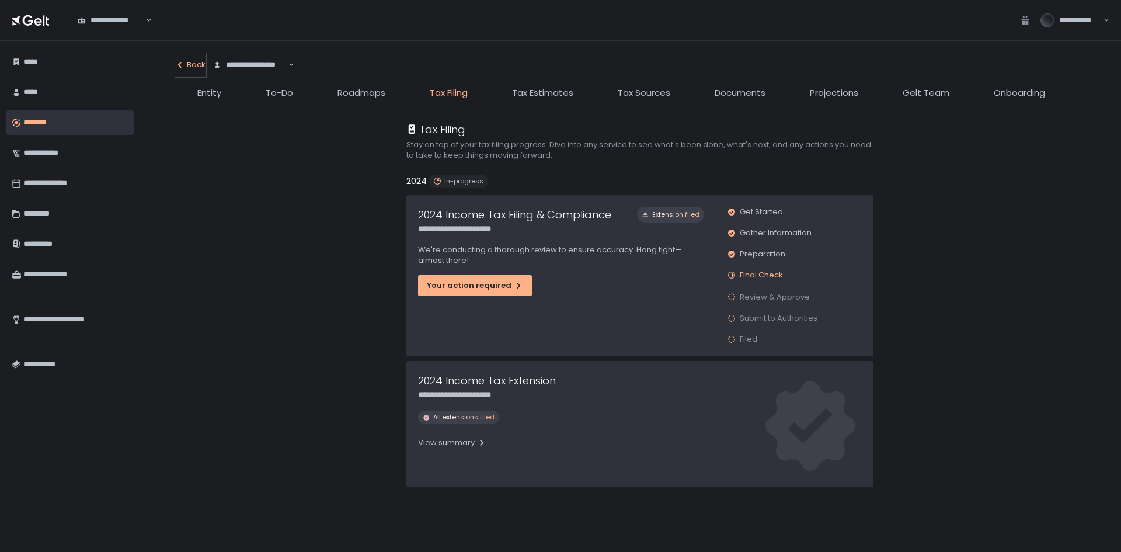
click at [192, 65] on div "Back" at bounding box center [190, 65] width 30 height 11
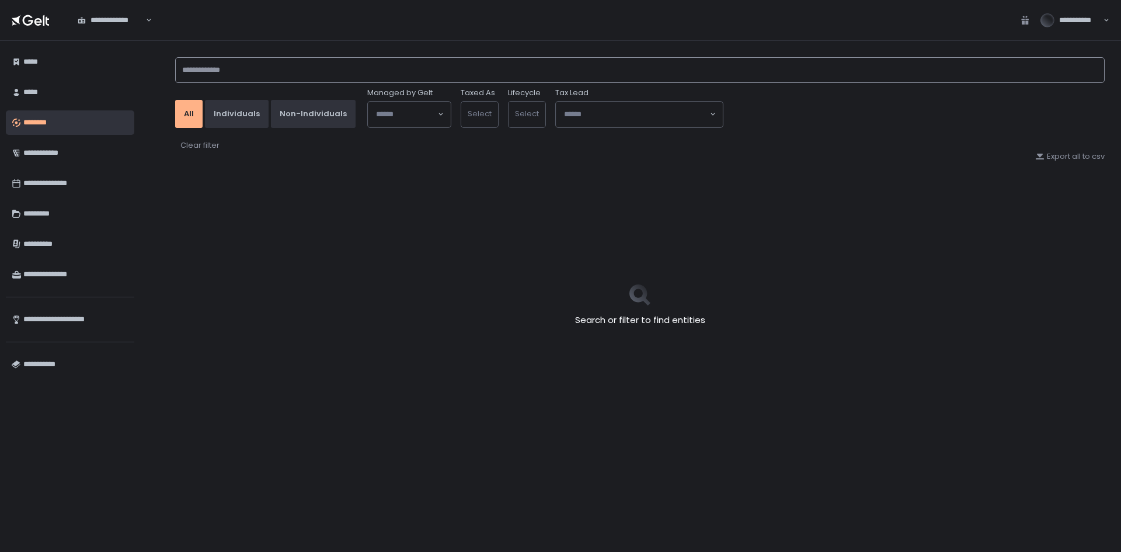
click at [214, 69] on input at bounding box center [640, 70] width 930 height 26
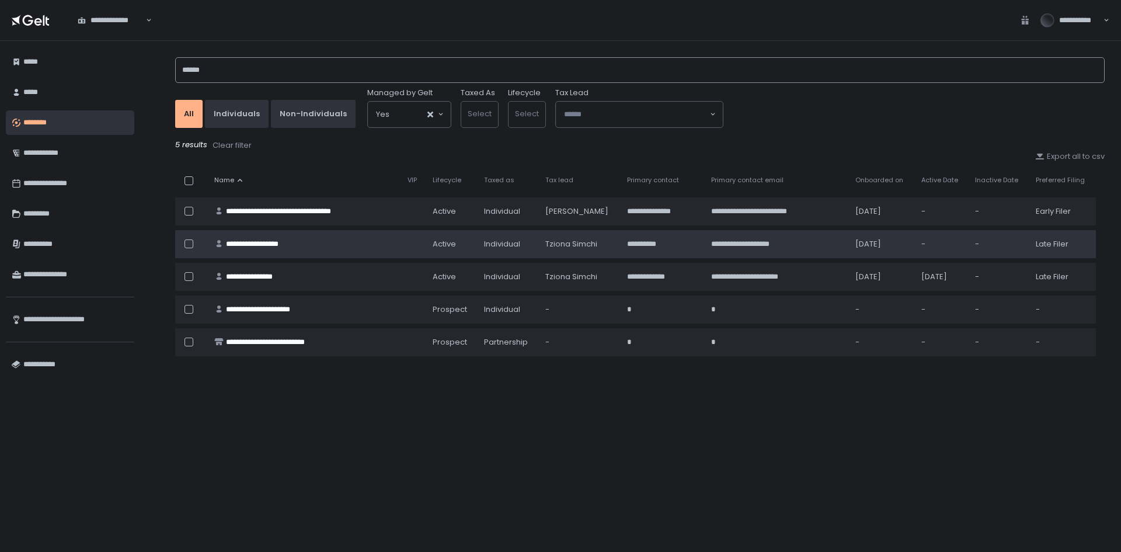
type input "******"
click at [276, 245] on div "**********" at bounding box center [260, 244] width 68 height 11
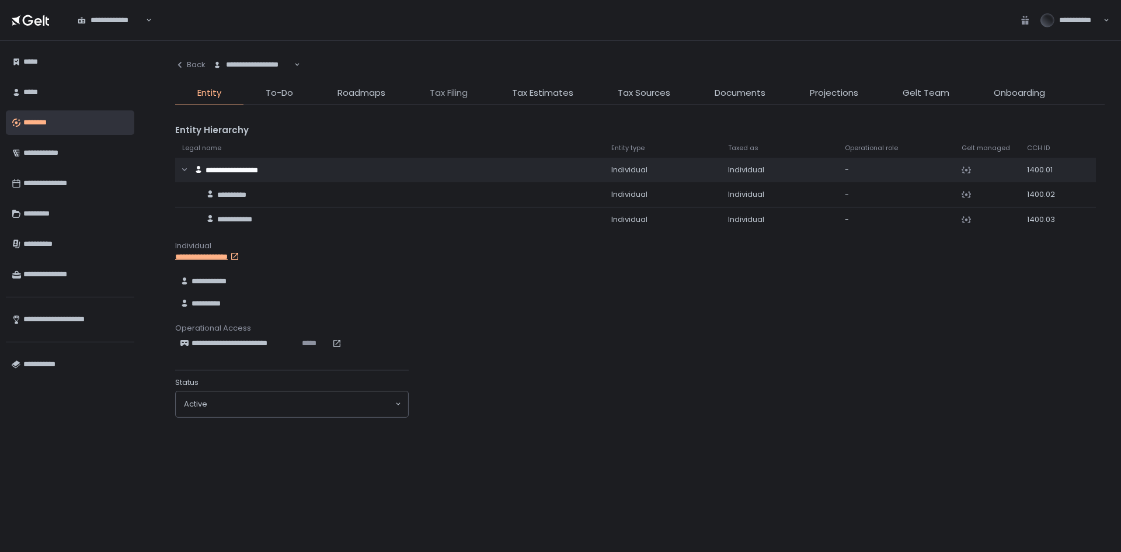
click at [451, 91] on span "Tax Filing" at bounding box center [449, 92] width 38 height 13
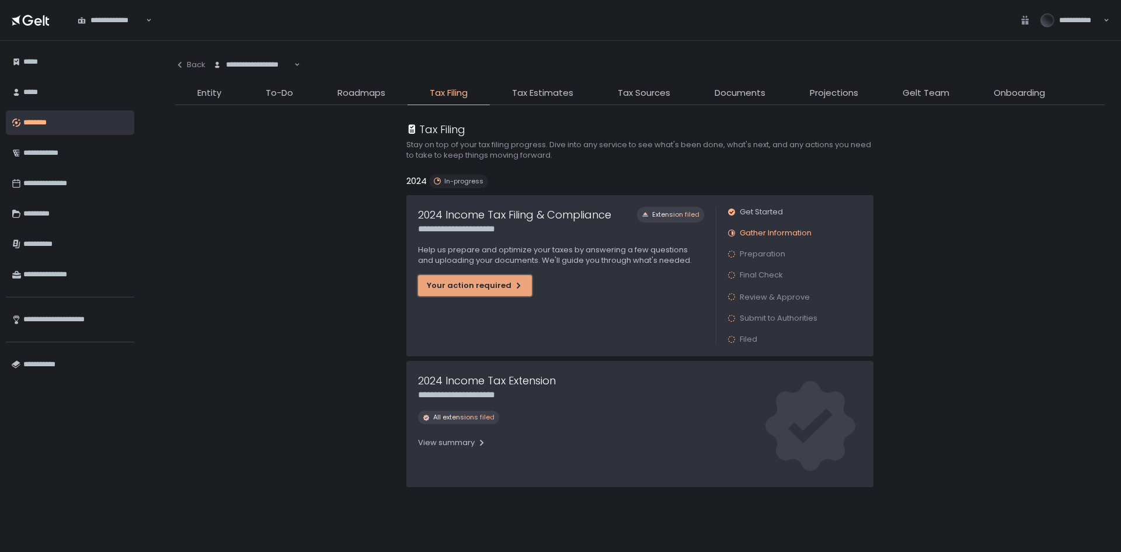
click at [490, 293] on button "Your action required" at bounding box center [475, 285] width 114 height 21
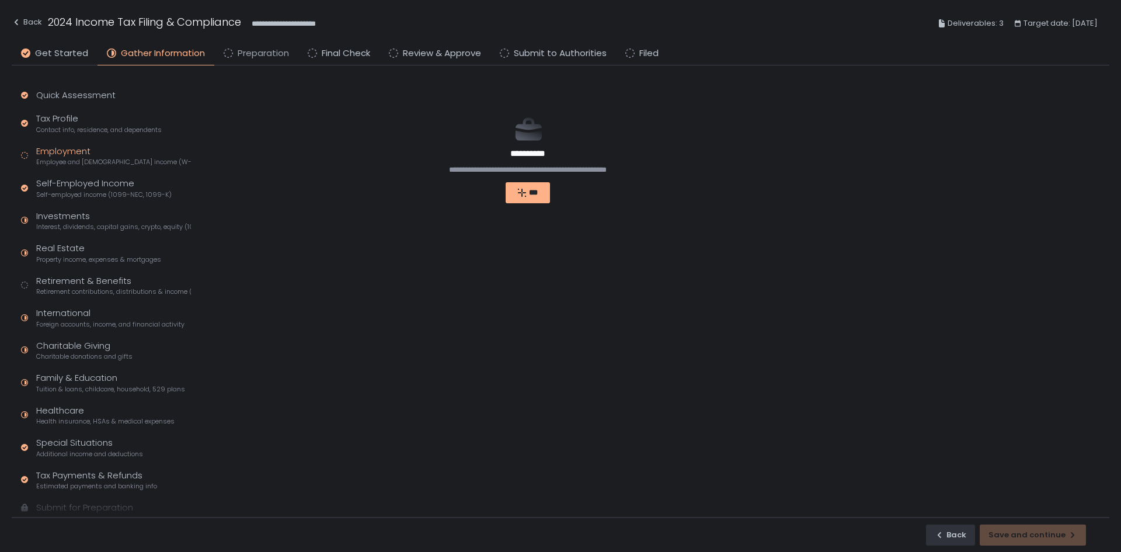
click at [280, 54] on span "Preparation" at bounding box center [263, 53] width 51 height 13
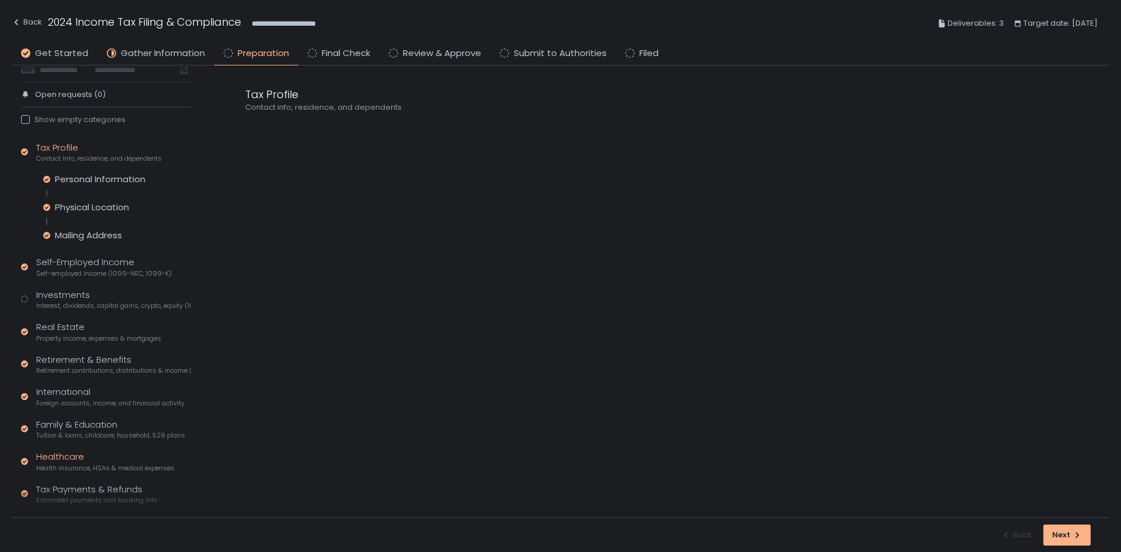
scroll to position [92, 0]
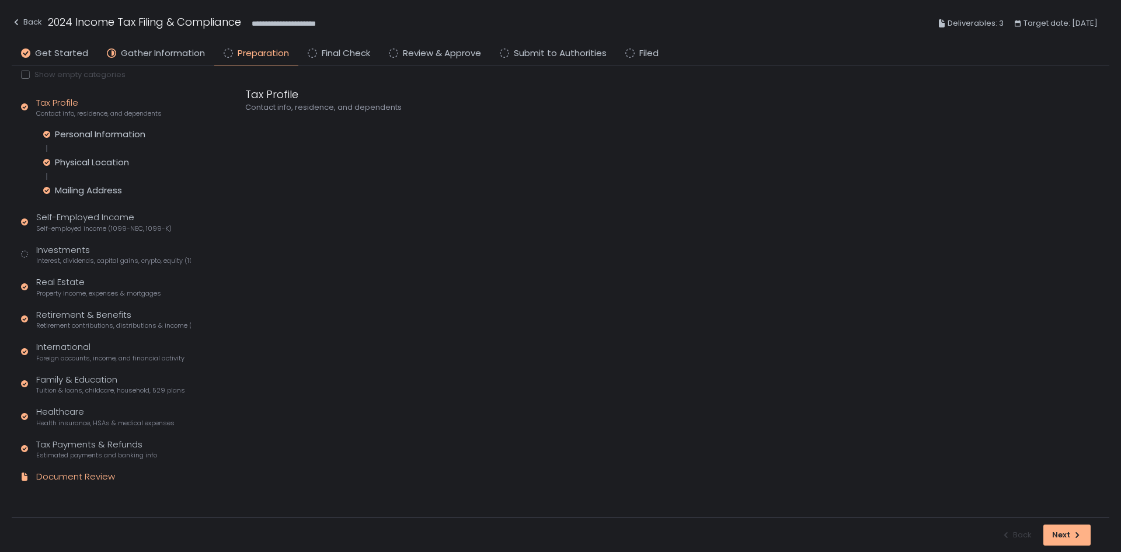
click at [58, 479] on div "Document Review" at bounding box center [75, 476] width 79 height 13
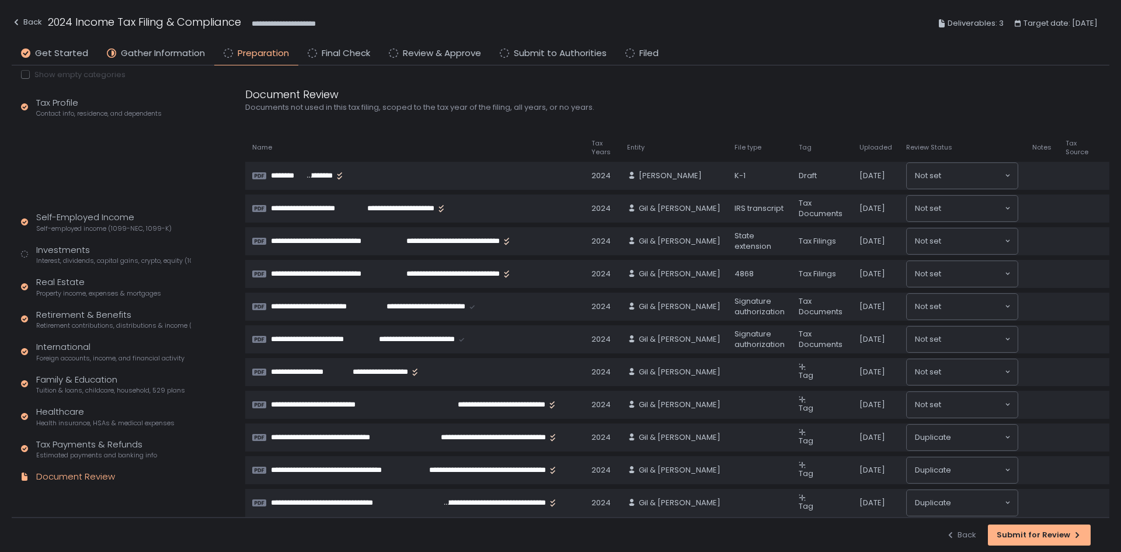
scroll to position [9, 0]
